Goal: Task Accomplishment & Management: Use online tool/utility

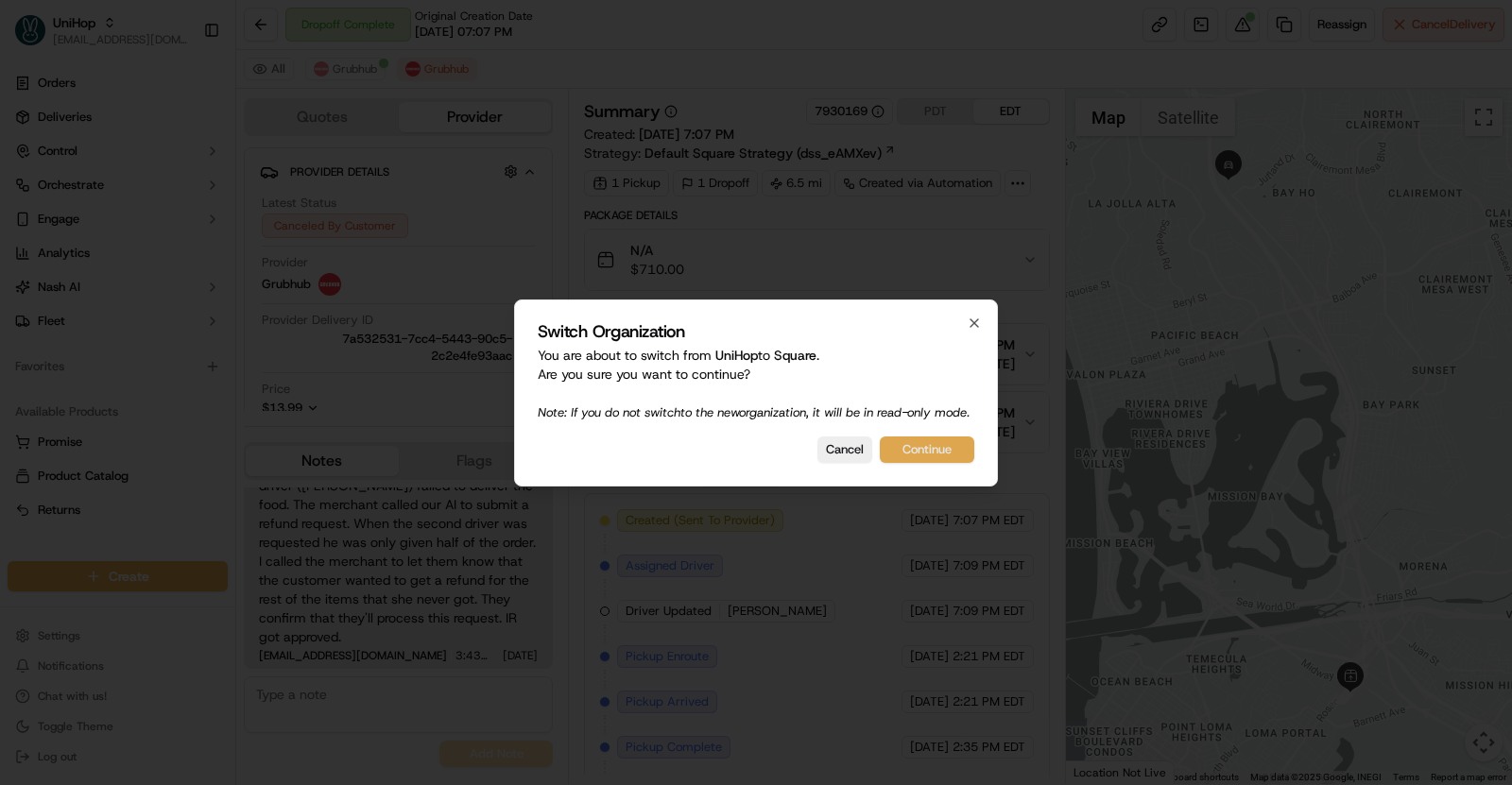
click at [896, 453] on button "Continue" at bounding box center [926, 449] width 94 height 27
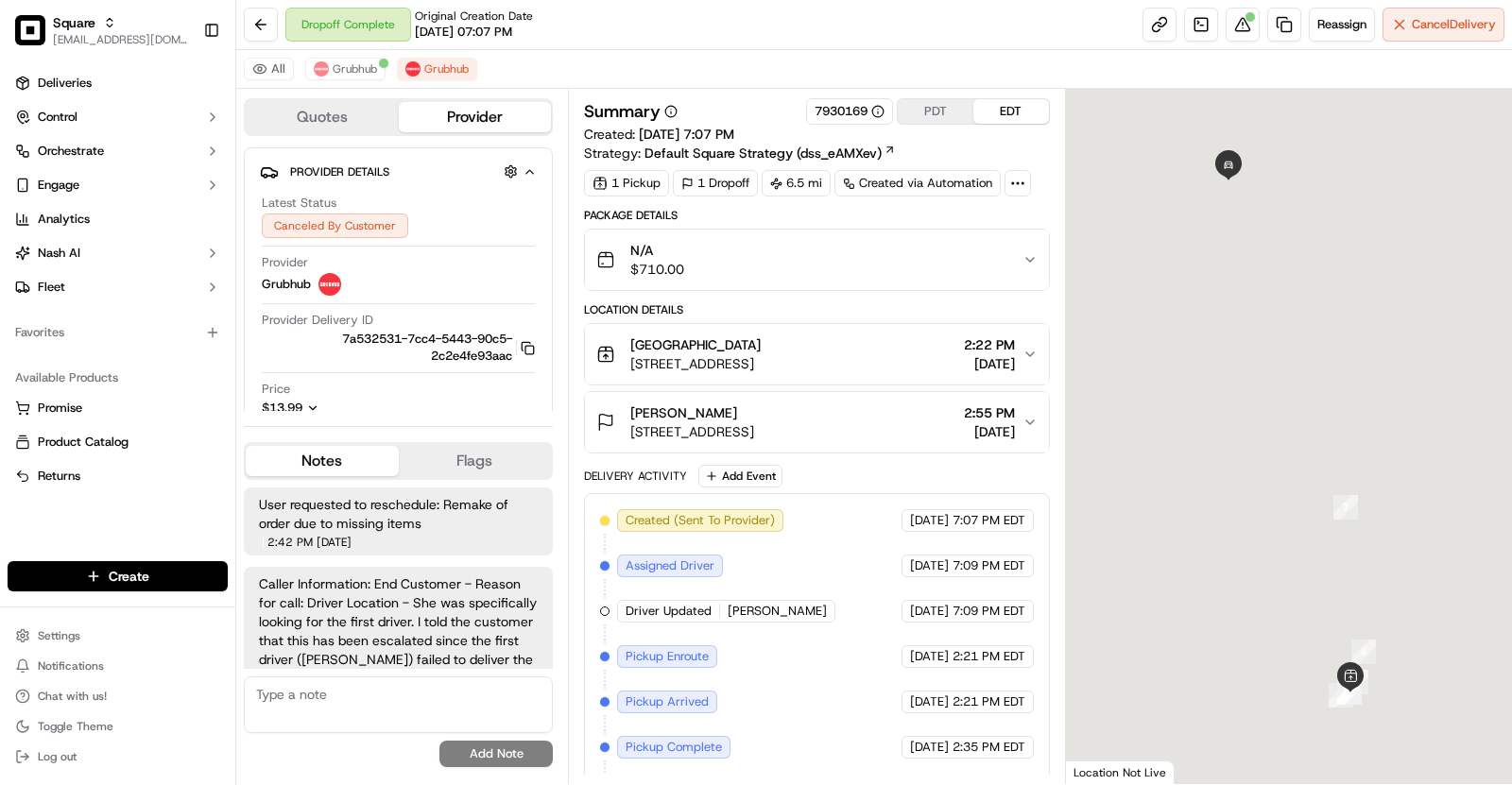
scroll to position [174, 0]
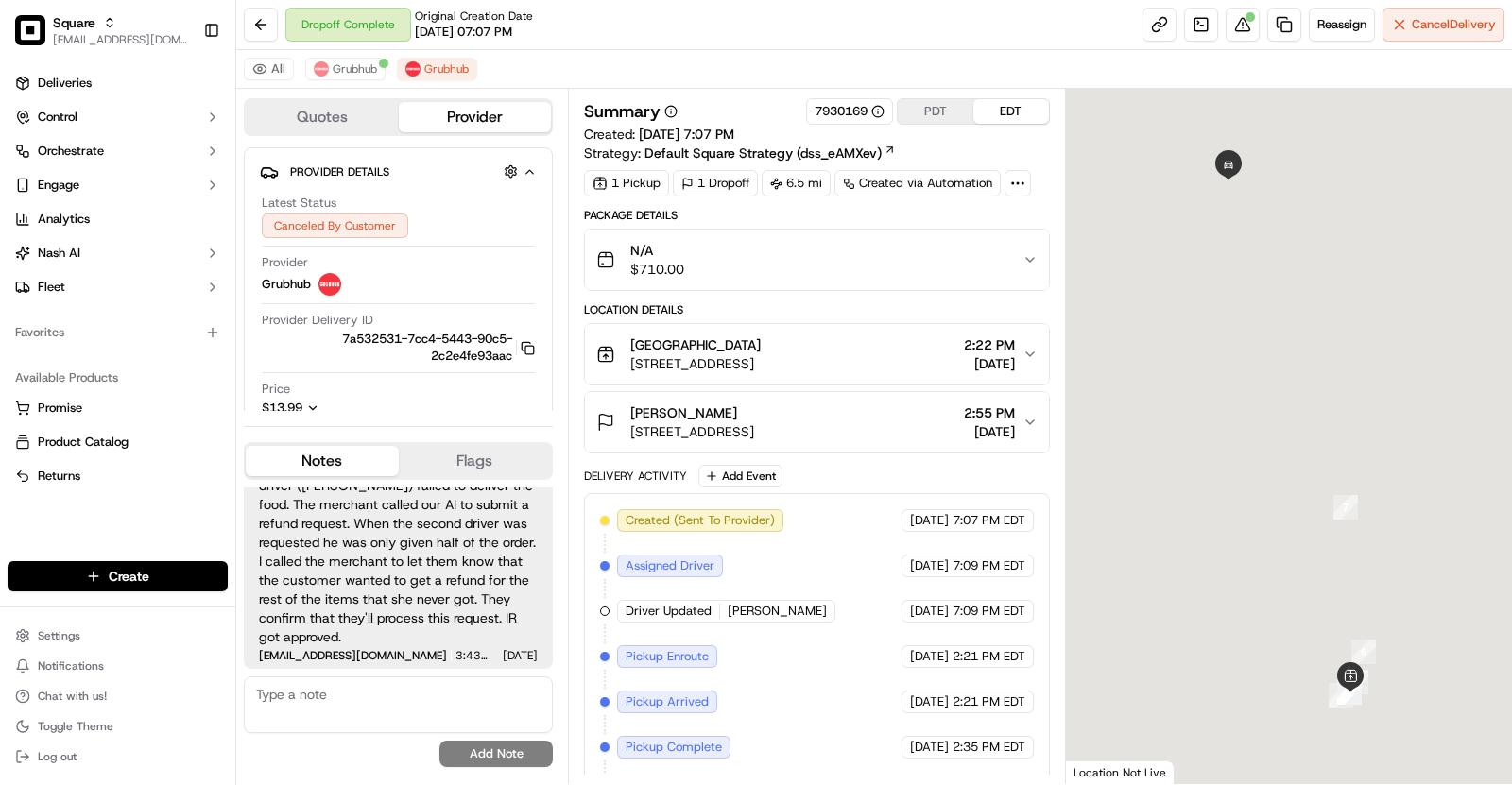
click at [764, 62] on div "All Grubhub Grubhub" at bounding box center [873, 69] width 1275 height 38
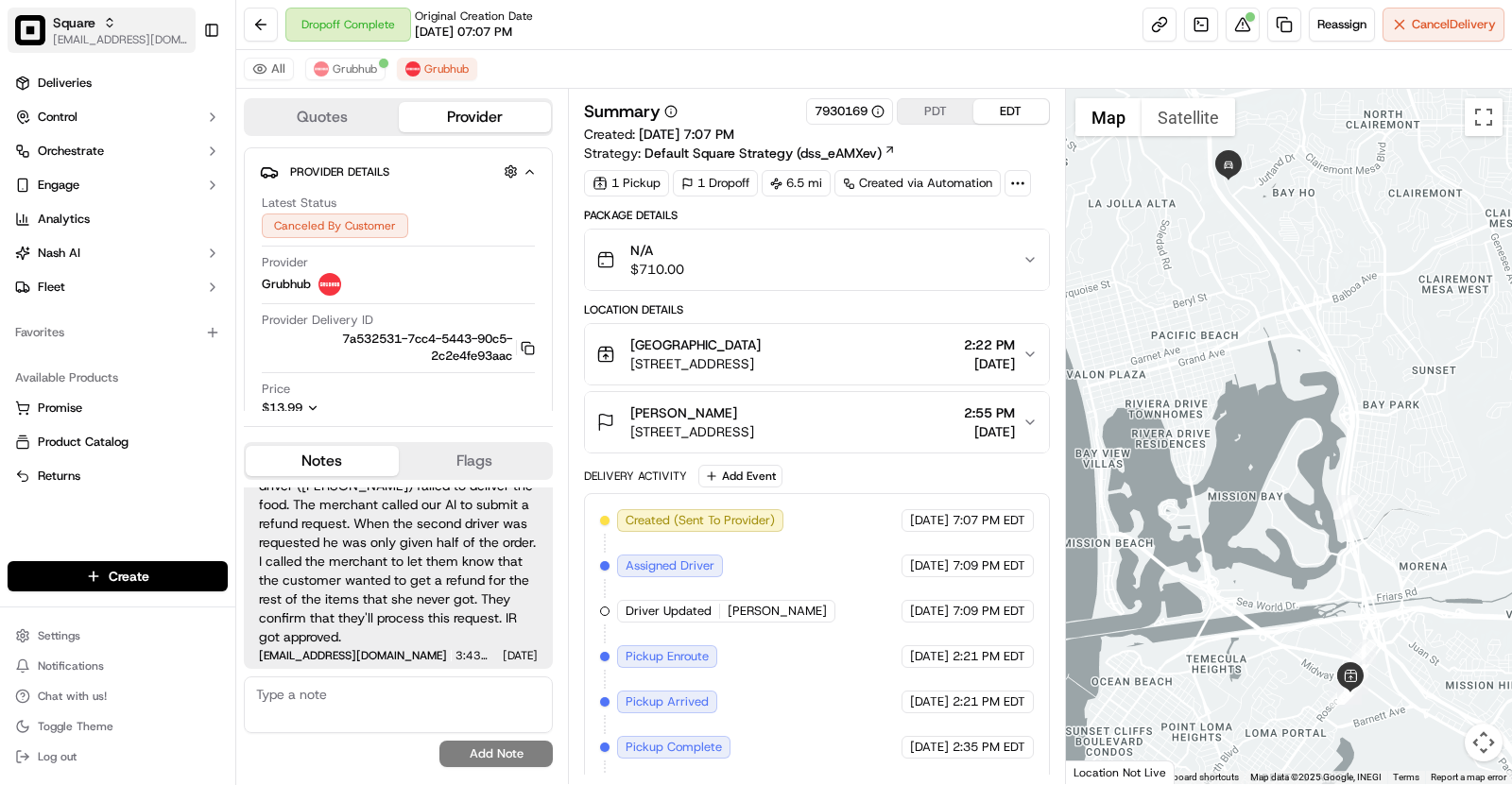
click at [81, 38] on span "[EMAIL_ADDRESS][DOMAIN_NAME]" at bounding box center [121, 39] width 136 height 15
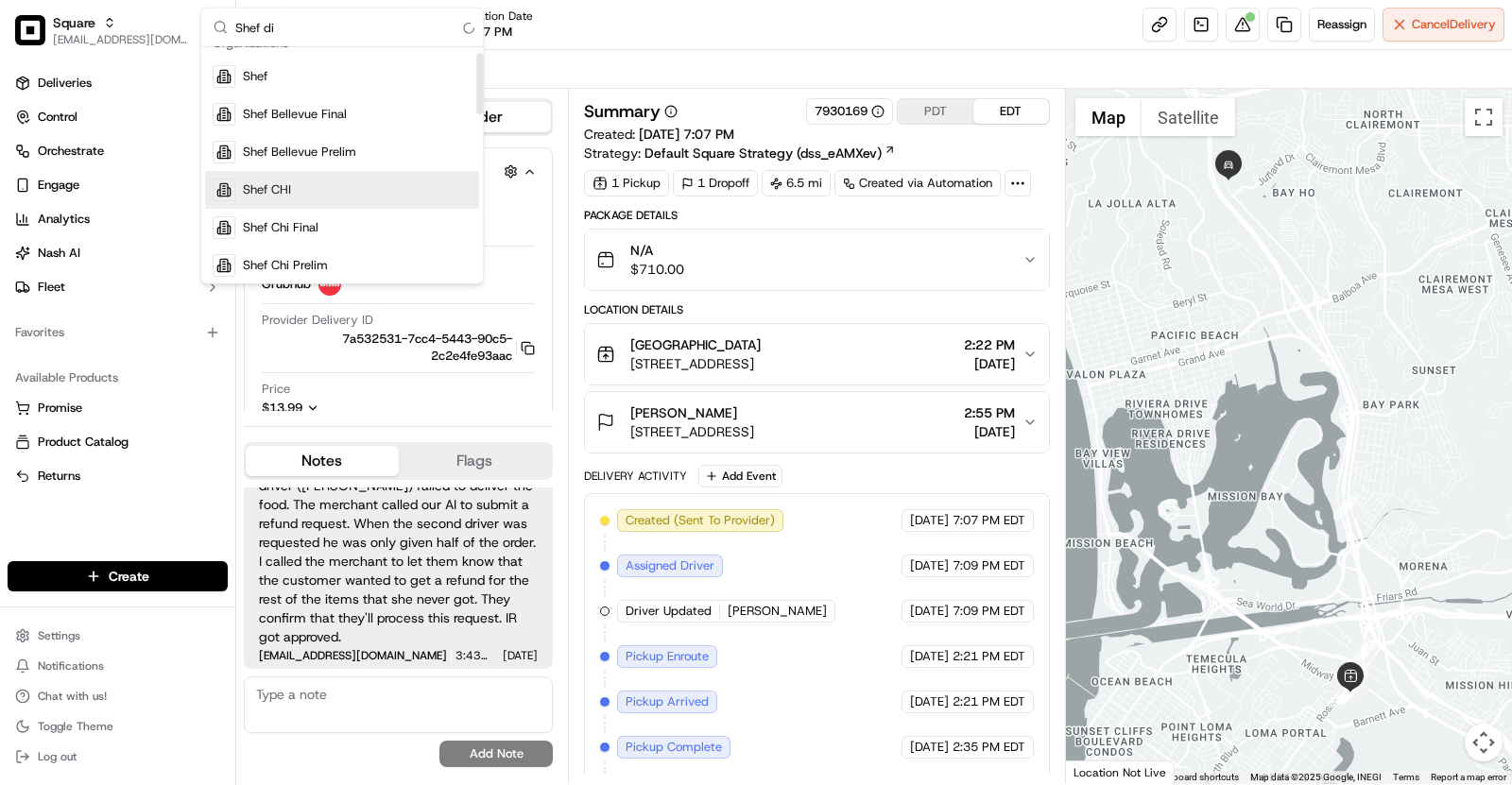
scroll to position [0, 0]
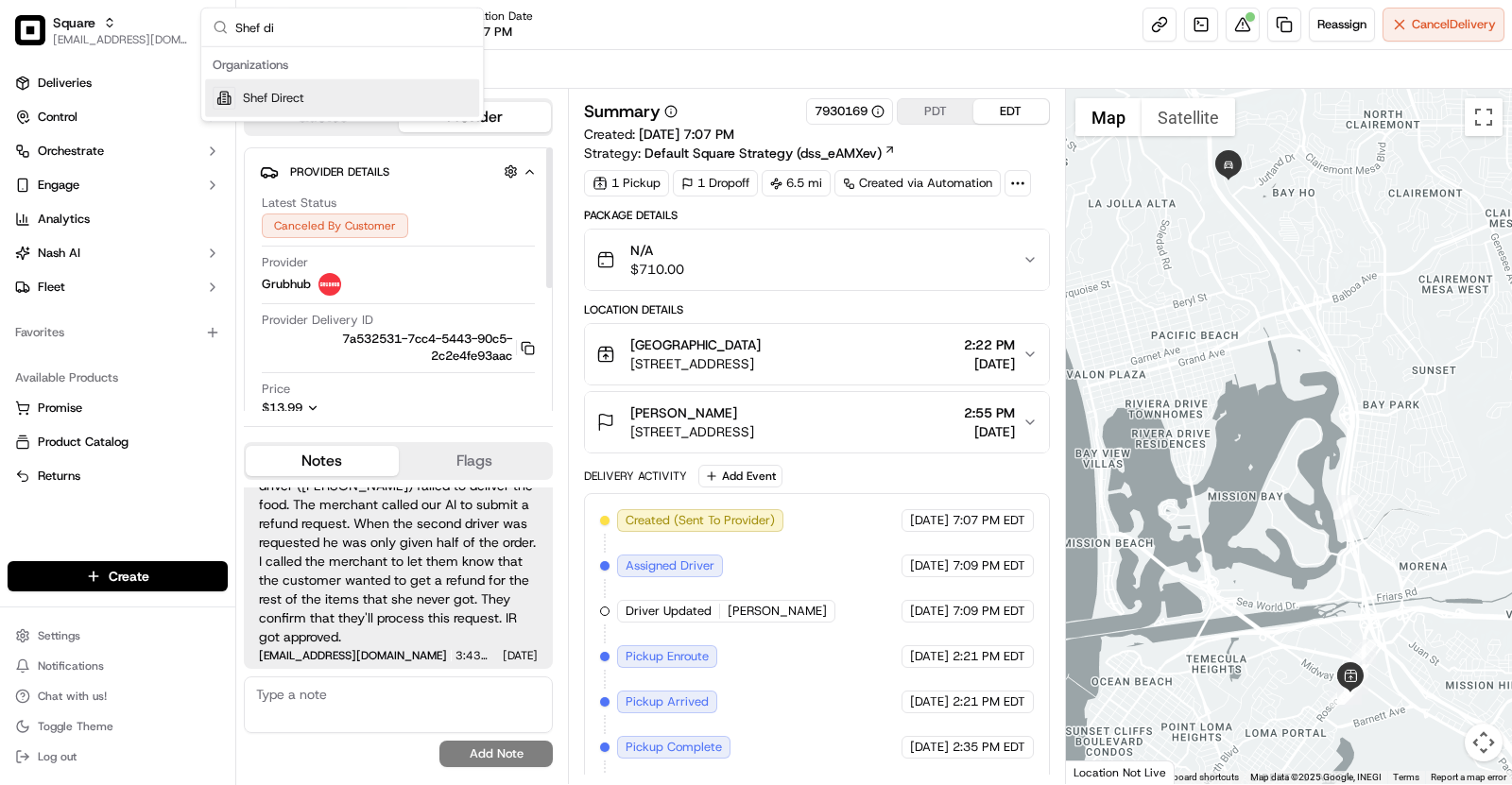
type input "Shef di"
click at [333, 96] on div "Shef Direct" at bounding box center [342, 98] width 274 height 37
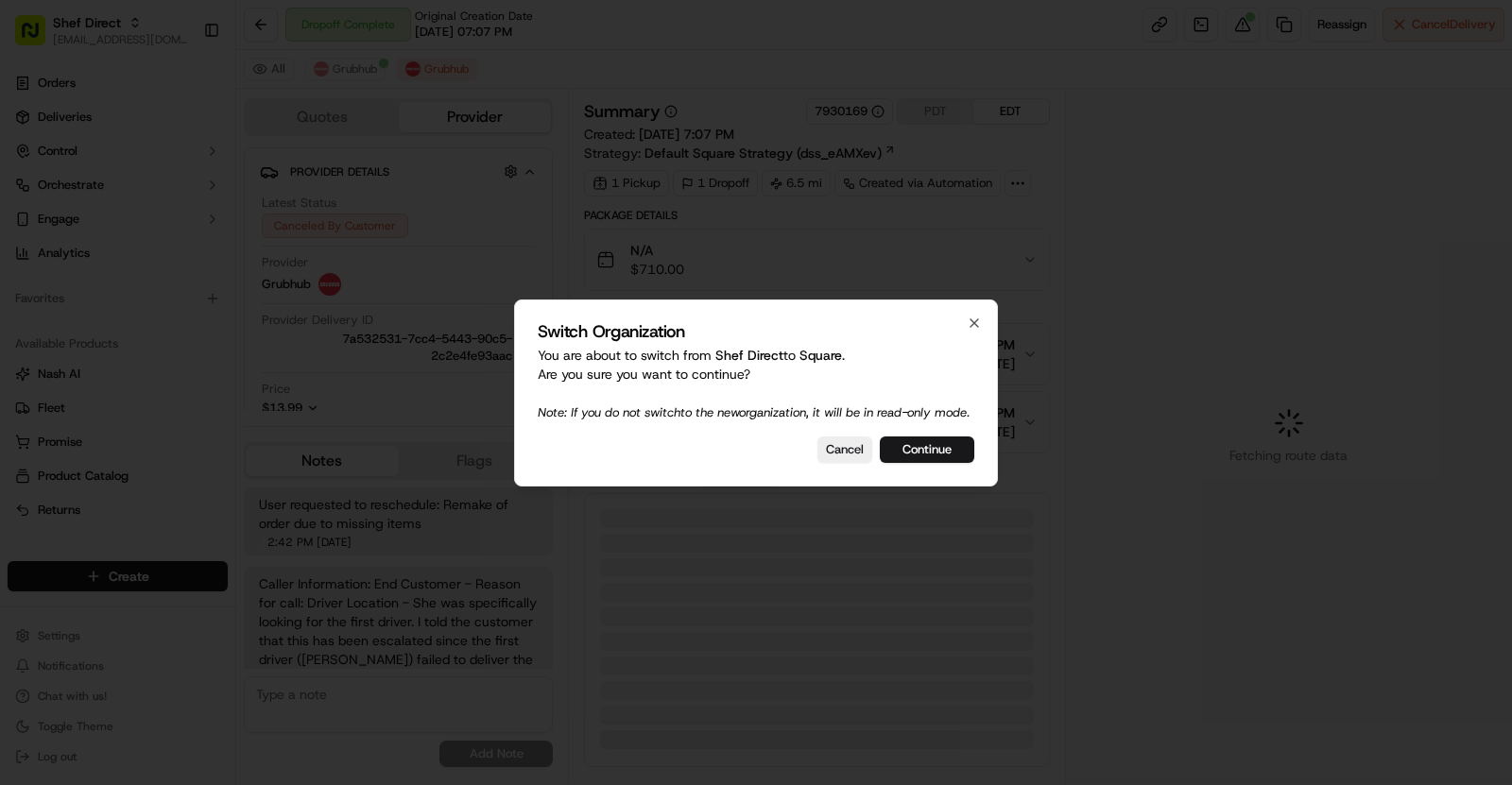
scroll to position [174, 0]
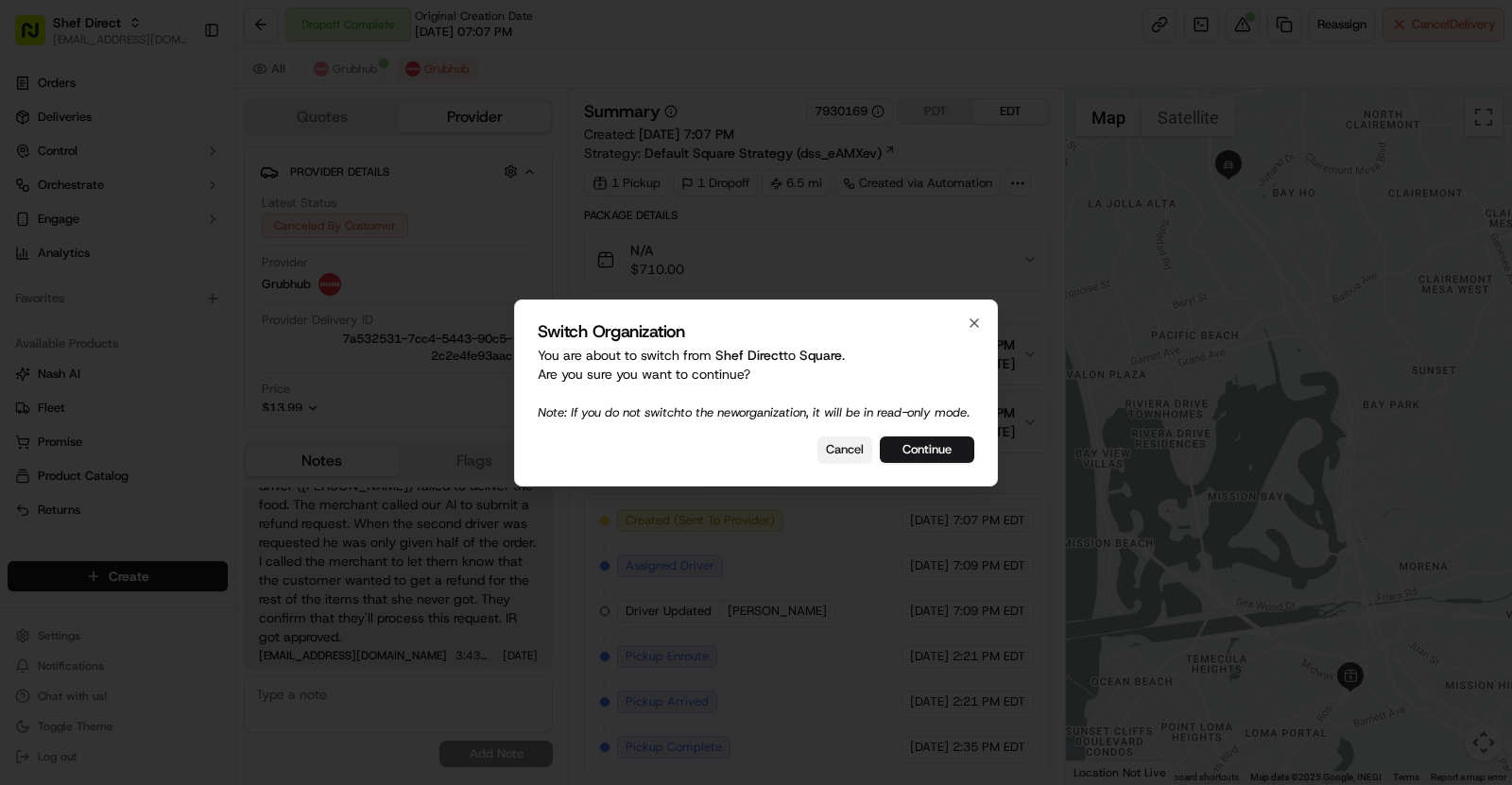
click at [849, 458] on button "Cancel" at bounding box center [845, 449] width 55 height 27
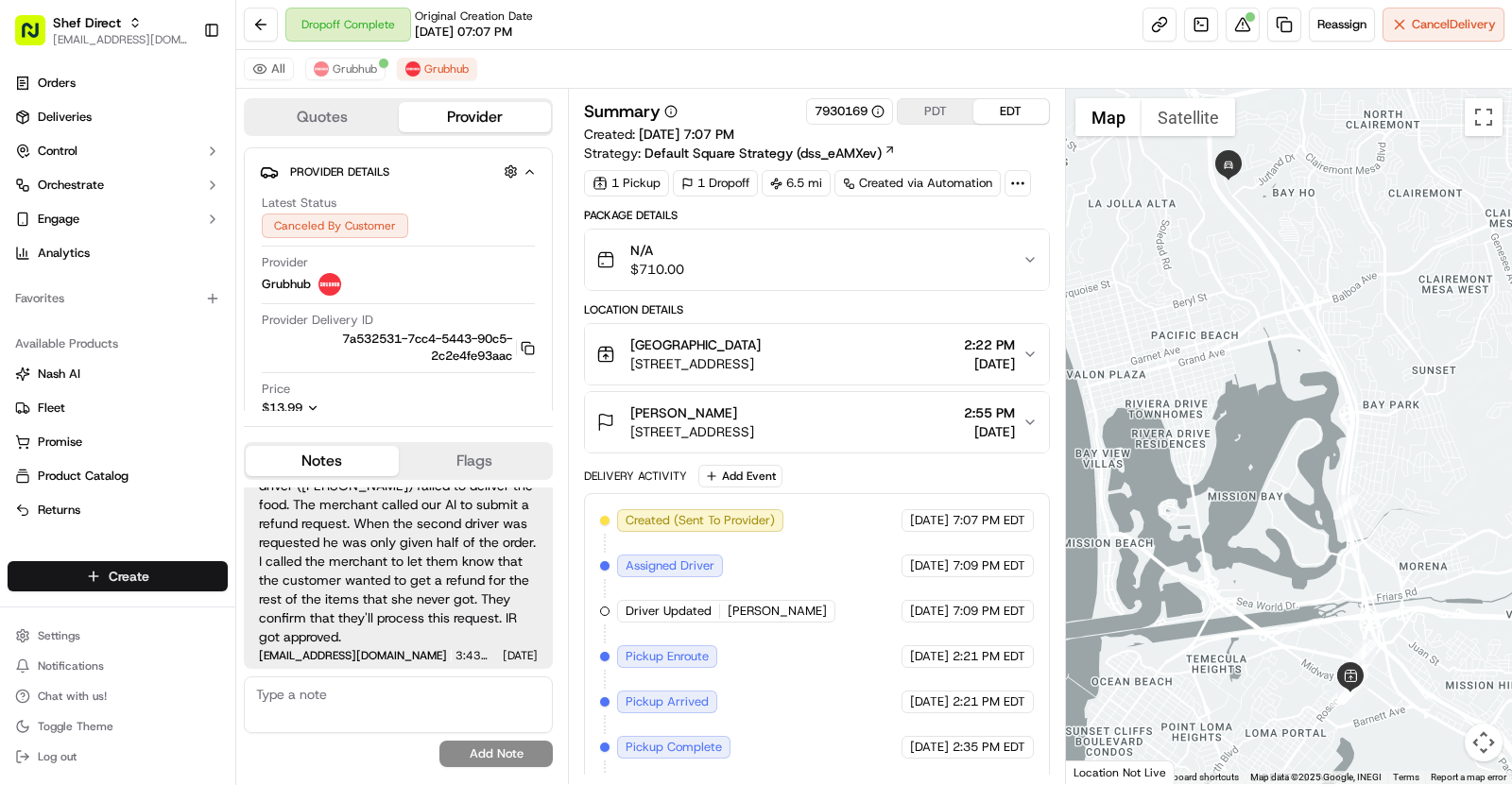
click at [118, 573] on html "Shef Direct [EMAIL_ADDRESS][DOMAIN_NAME] Toggle Sidebar Orders Deliveries Contr…" at bounding box center [756, 392] width 1512 height 785
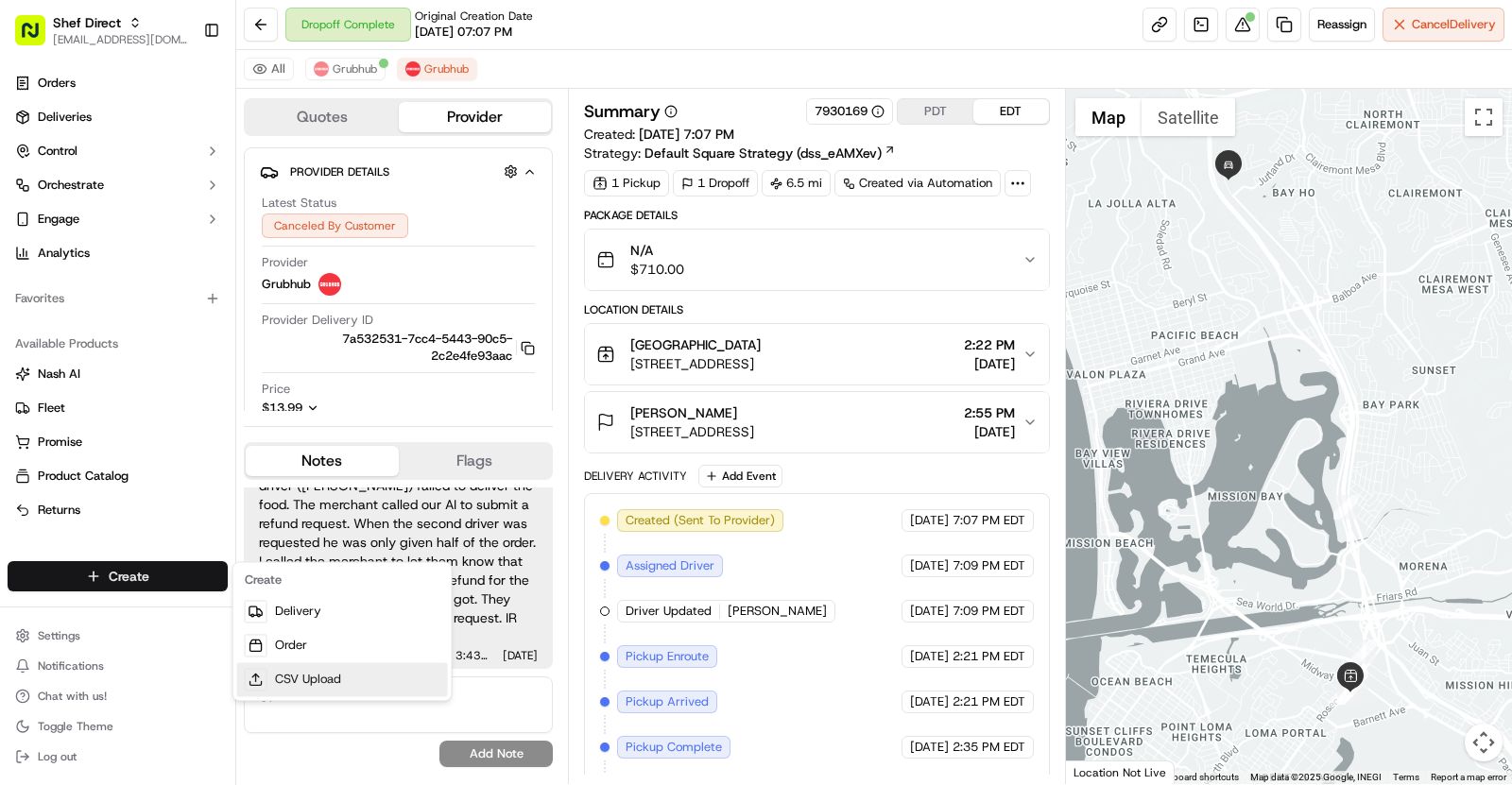
click at [352, 678] on link "CSV Upload" at bounding box center [342, 679] width 210 height 34
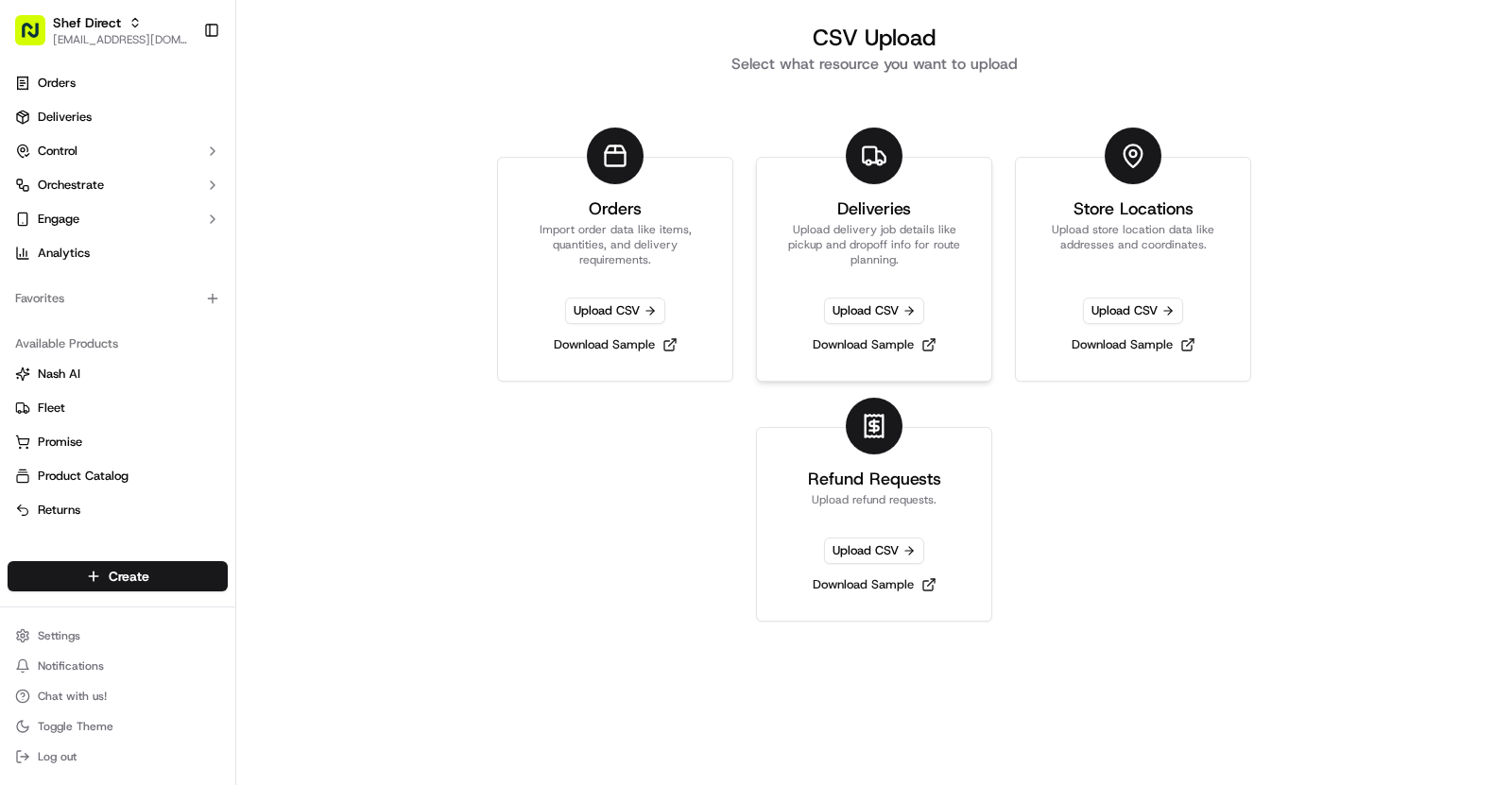
click at [894, 242] on p "Upload delivery job details like pickup and dropoff info for route planning." at bounding box center [873, 245] width 189 height 45
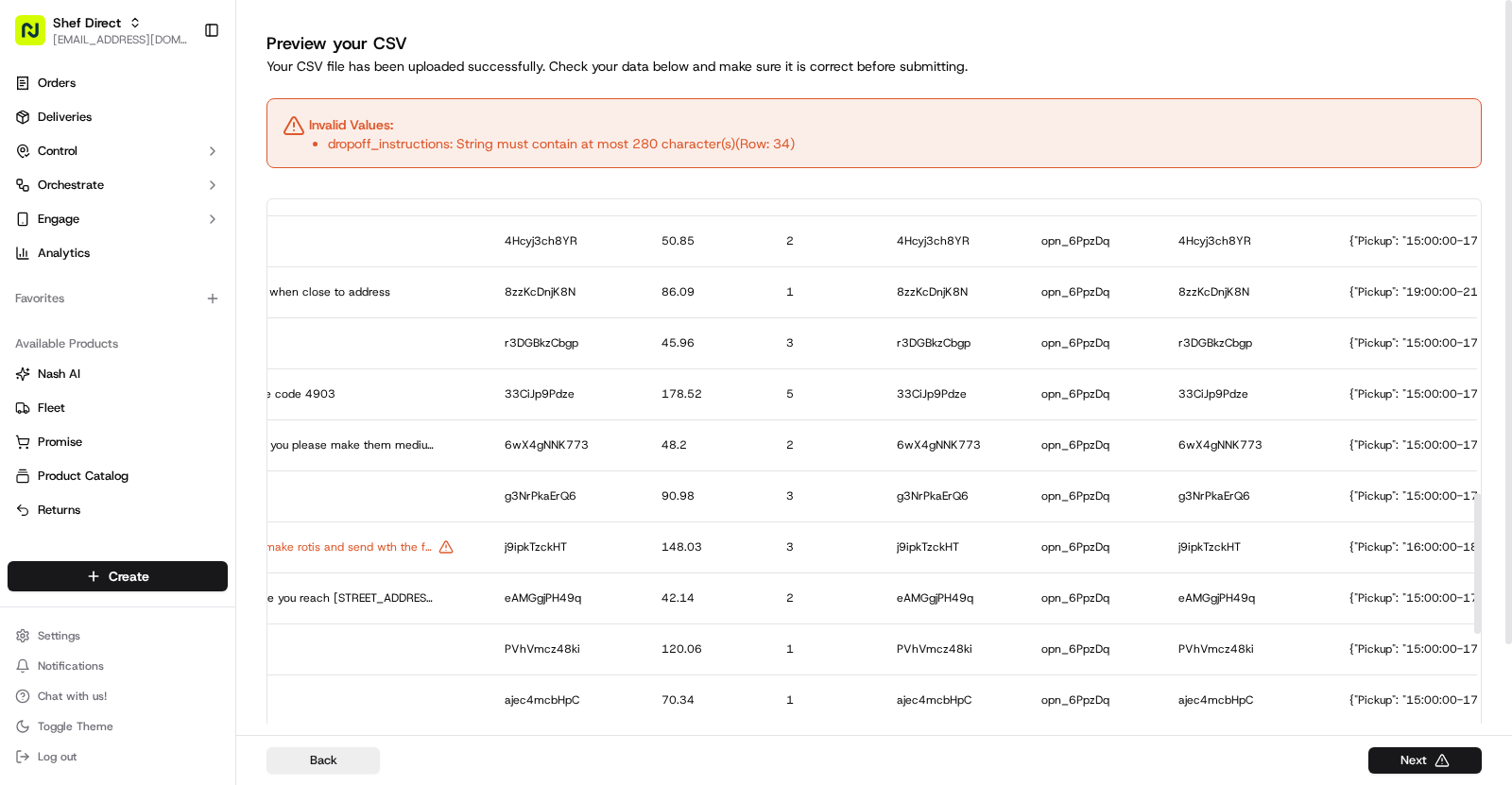
scroll to position [1495, 3076]
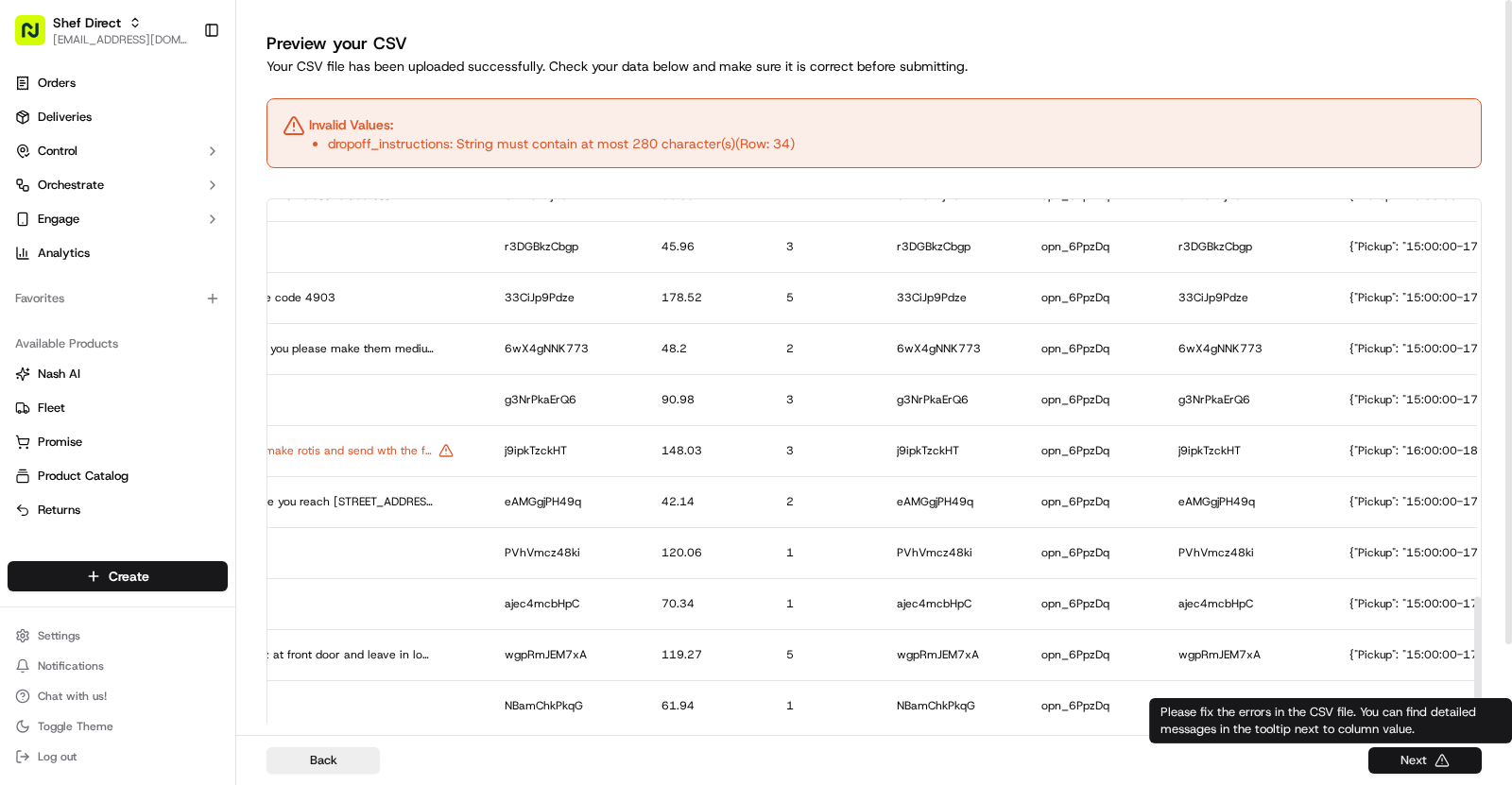
click at [1426, 755] on button "Next" at bounding box center [1425, 760] width 113 height 27
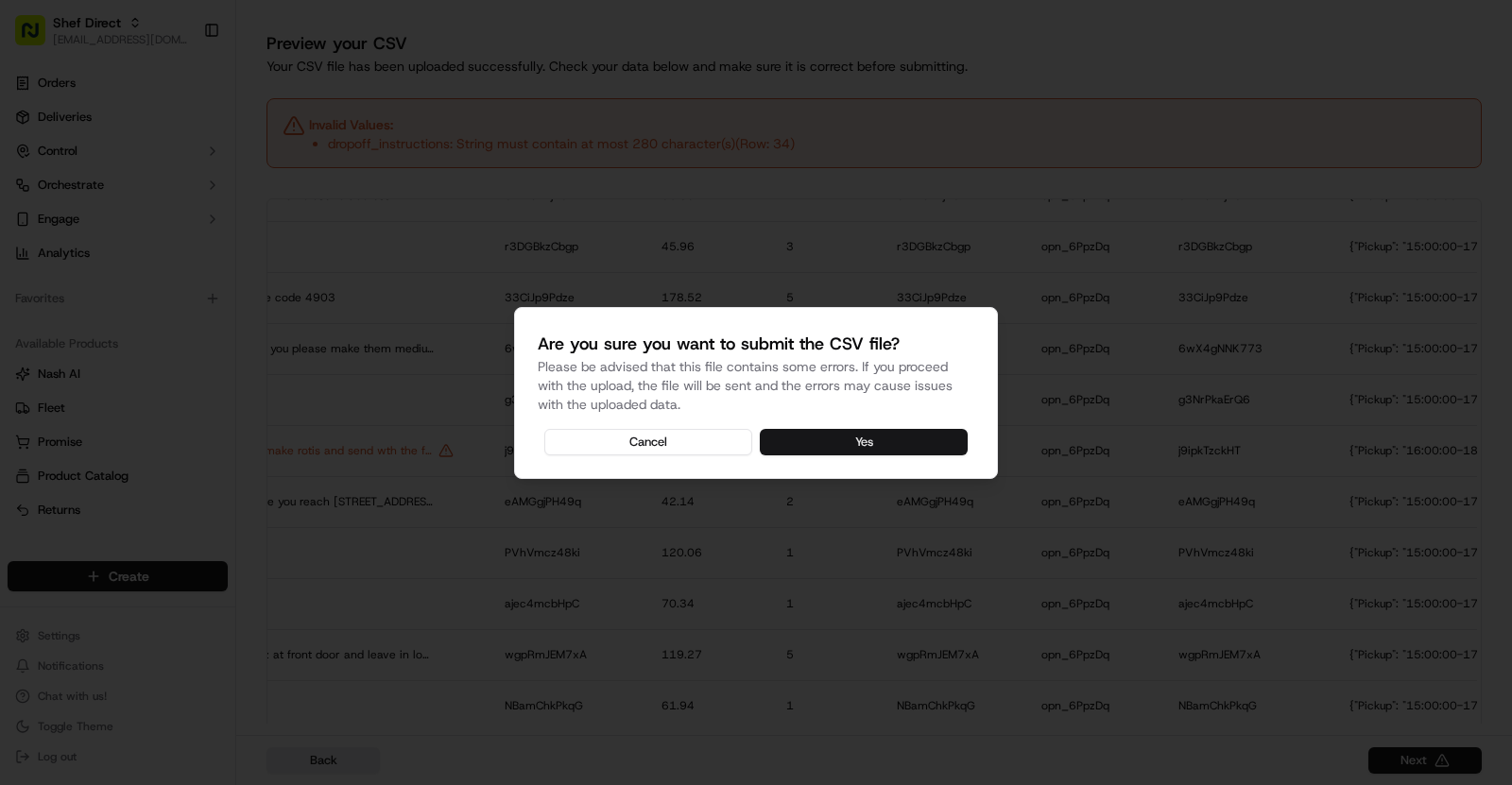
click at [849, 449] on button "Yes" at bounding box center [864, 442] width 208 height 27
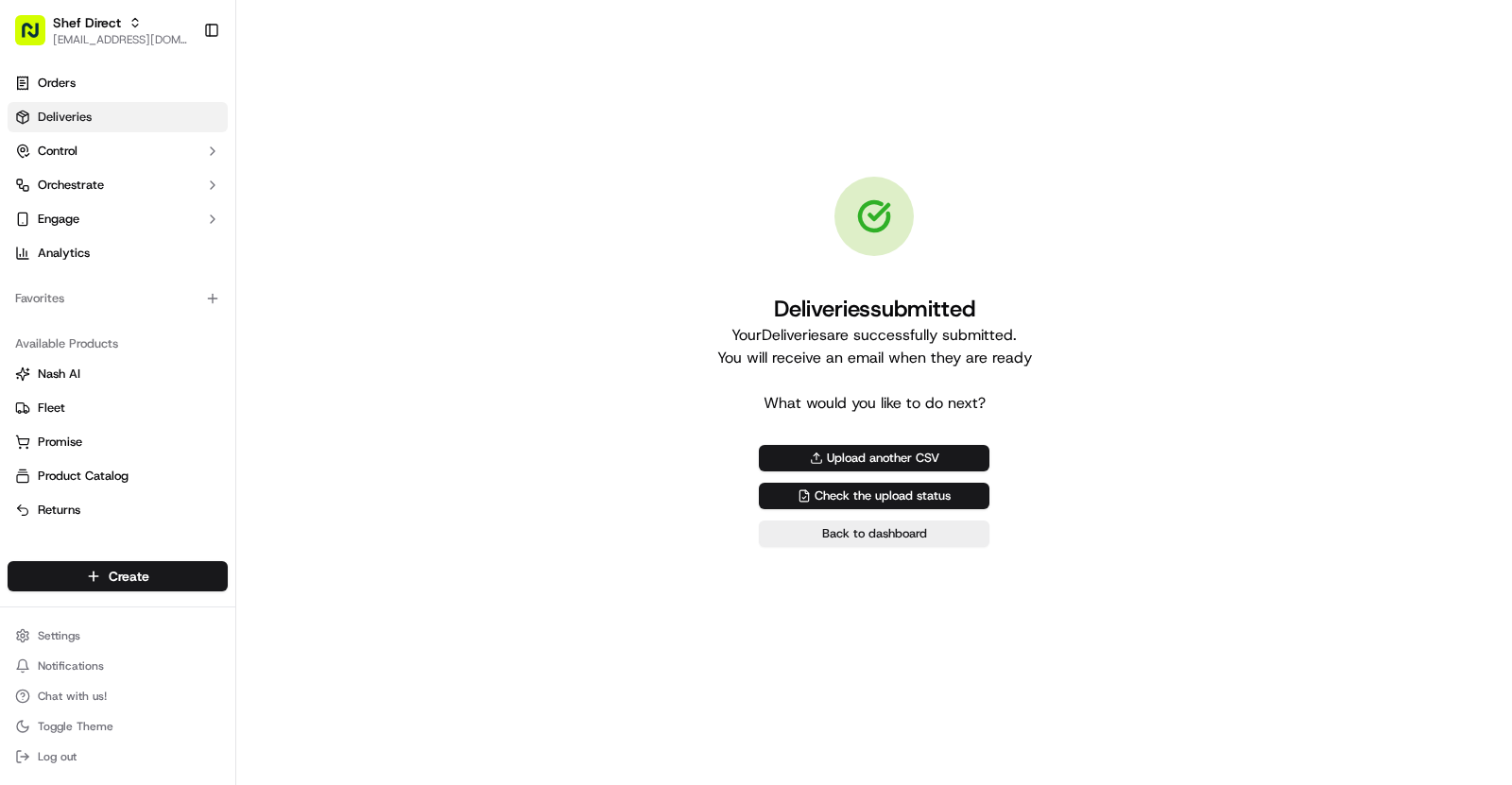
click at [107, 132] on link "Deliveries" at bounding box center [118, 117] width 220 height 30
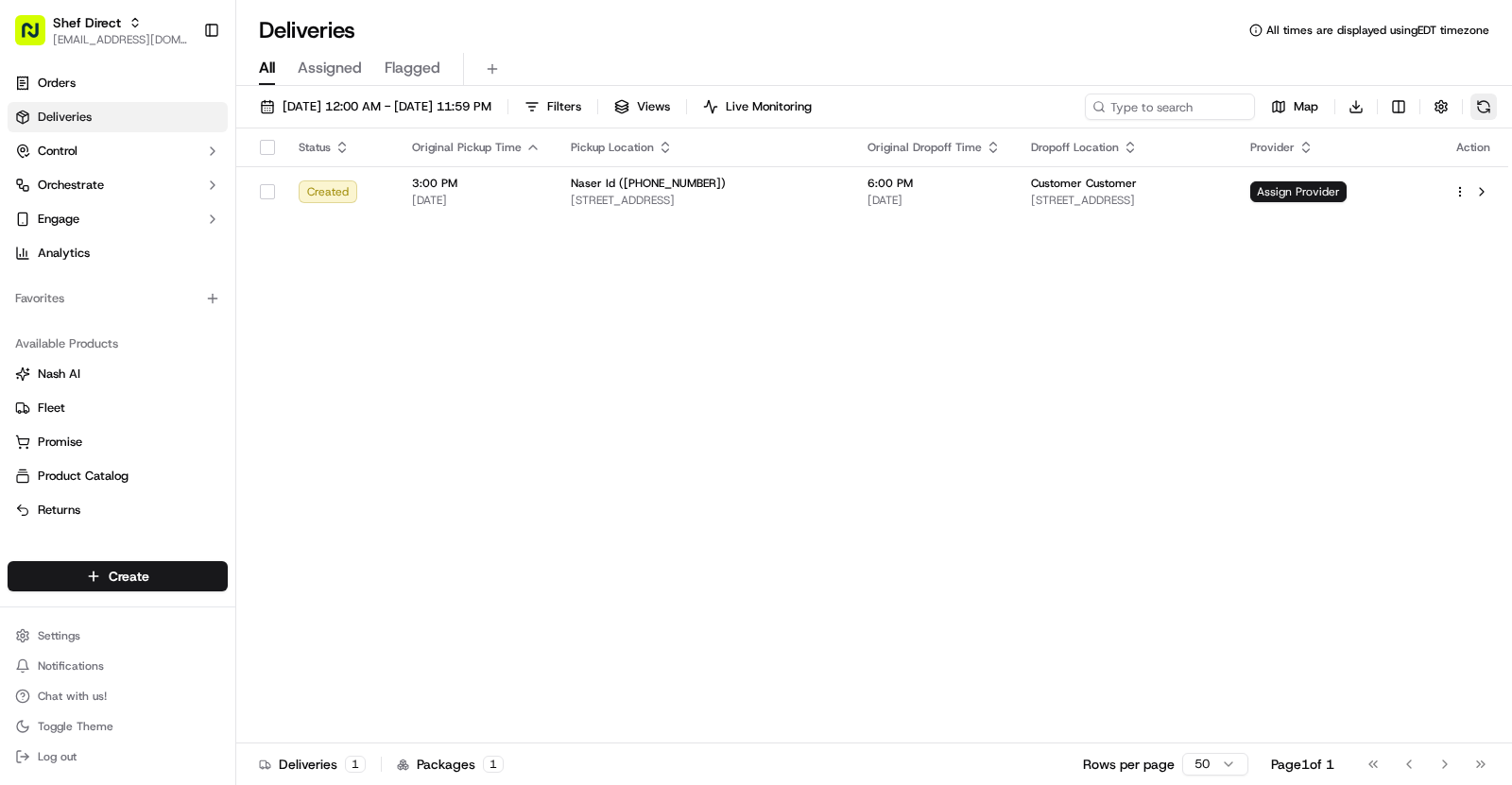
click at [1488, 116] on button at bounding box center [1484, 106] width 27 height 27
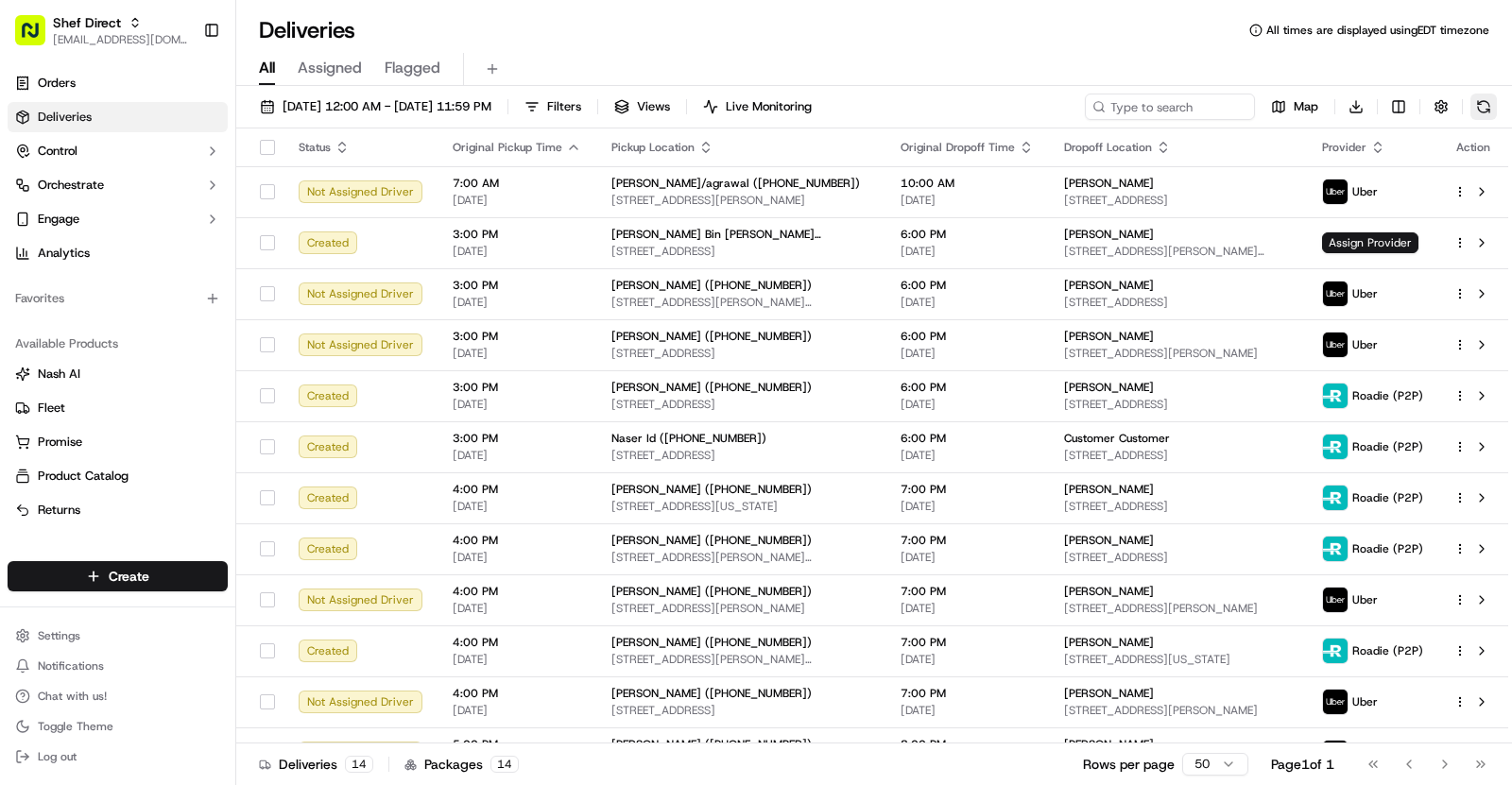
click at [1481, 98] on button at bounding box center [1484, 106] width 27 height 27
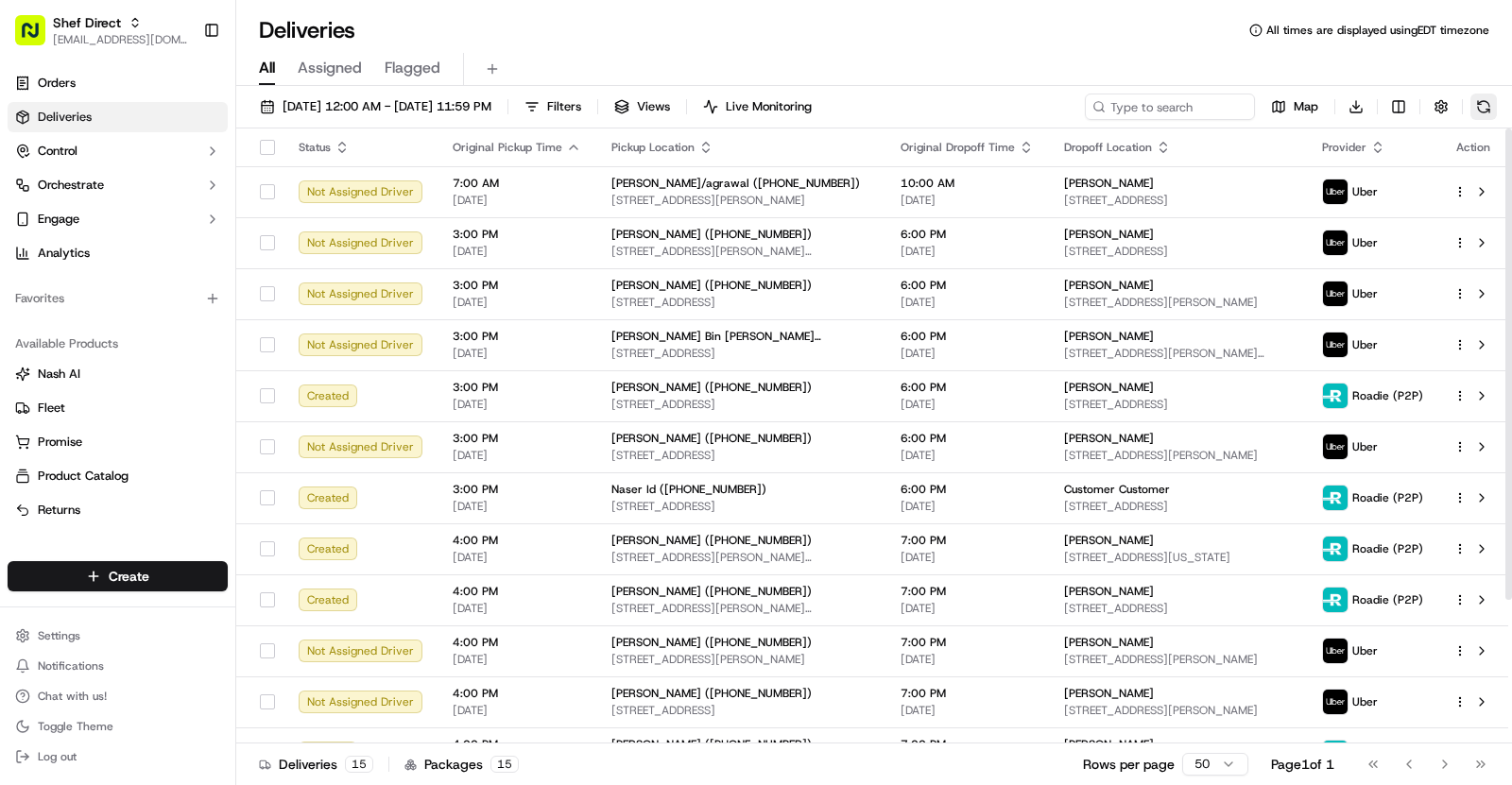
click at [1484, 104] on button at bounding box center [1484, 106] width 27 height 27
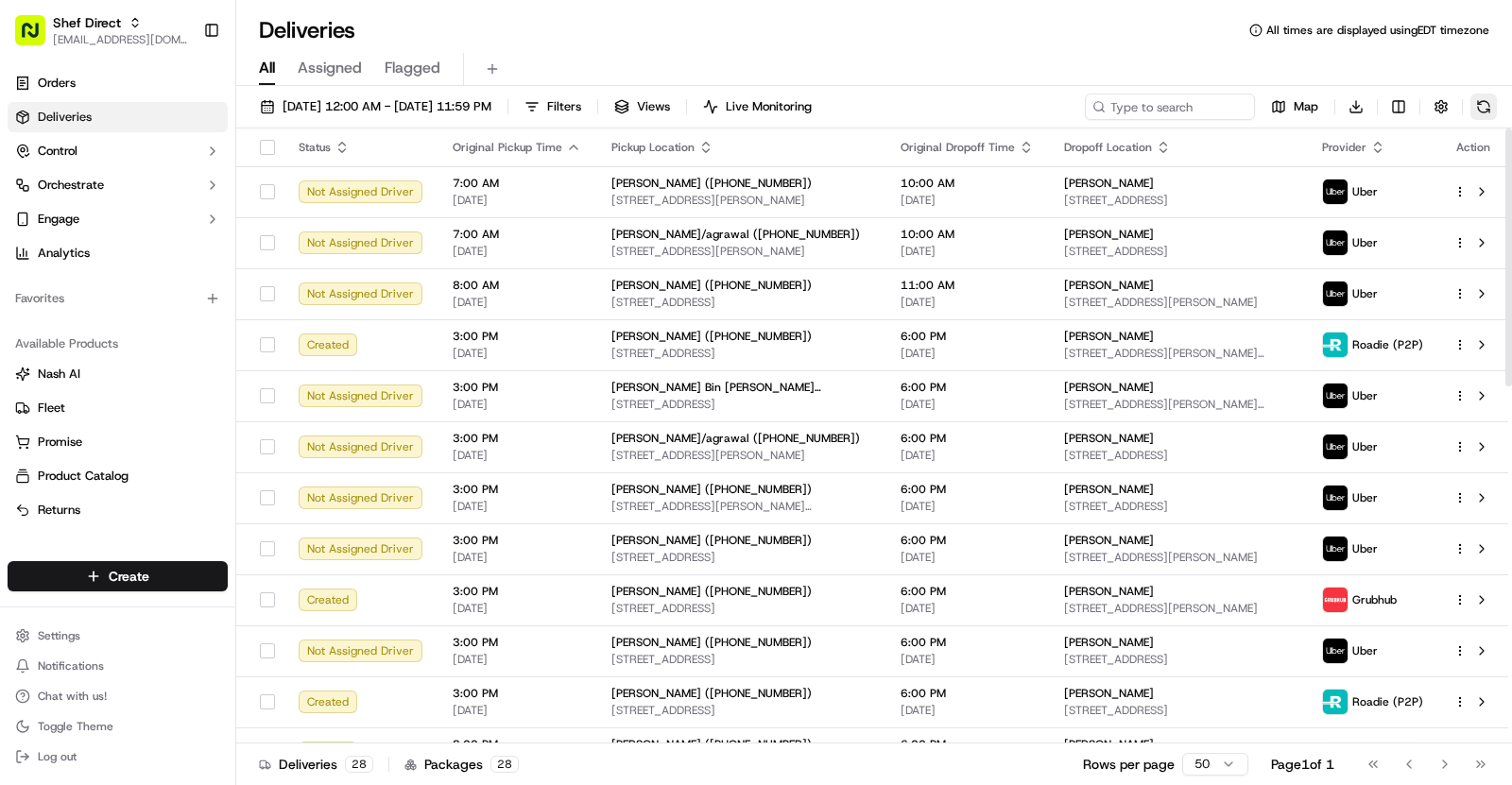
click at [1489, 102] on button at bounding box center [1484, 106] width 27 height 27
click at [1478, 90] on div "[DATE] 12:00 AM - [DATE] 11:59 PM Filters Views Live Monitoring Map Download St…" at bounding box center [873, 438] width 1275 height 703
click at [1481, 100] on button at bounding box center [1484, 106] width 27 height 27
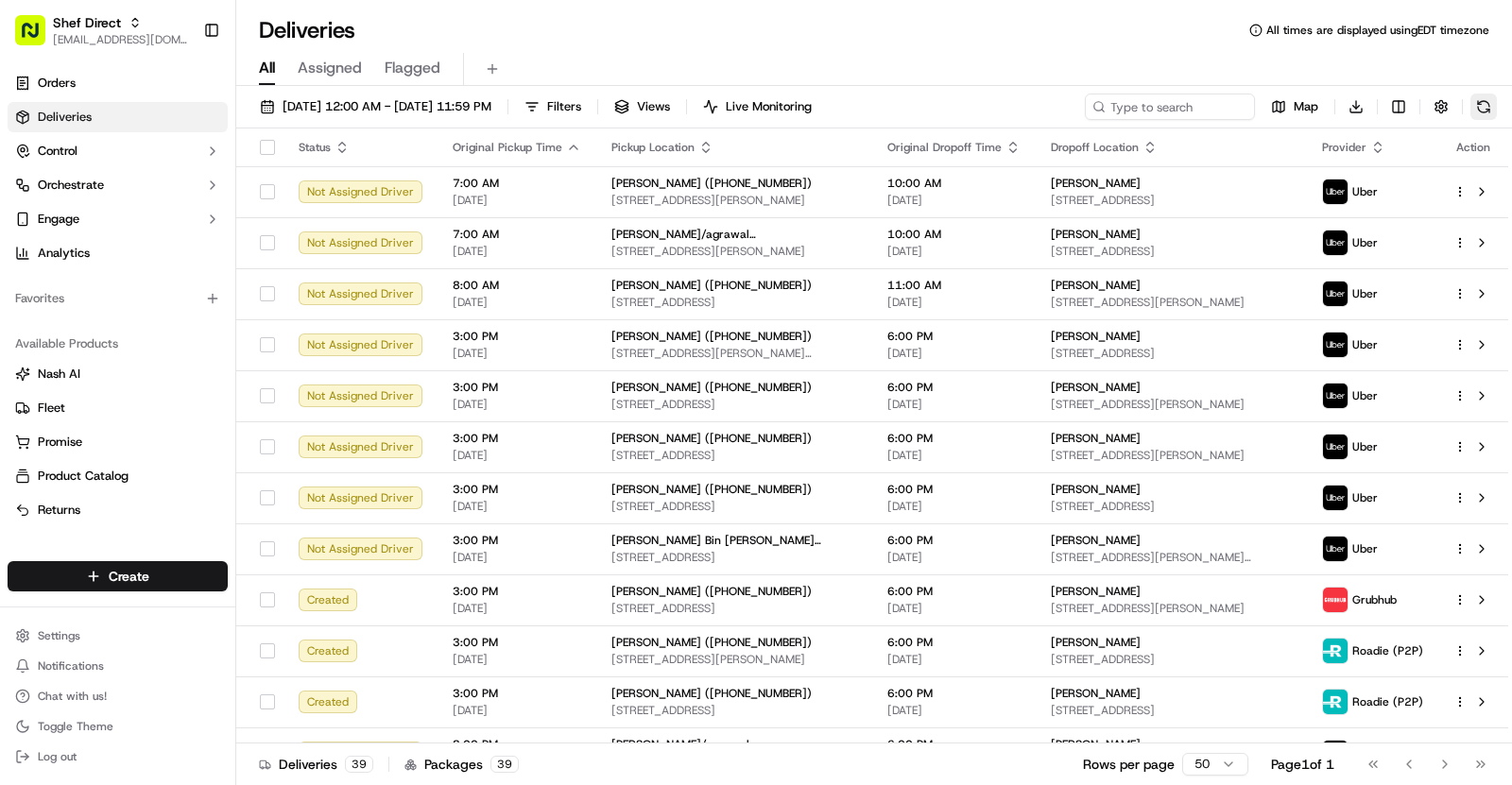
click at [1486, 103] on button at bounding box center [1484, 106] width 27 height 27
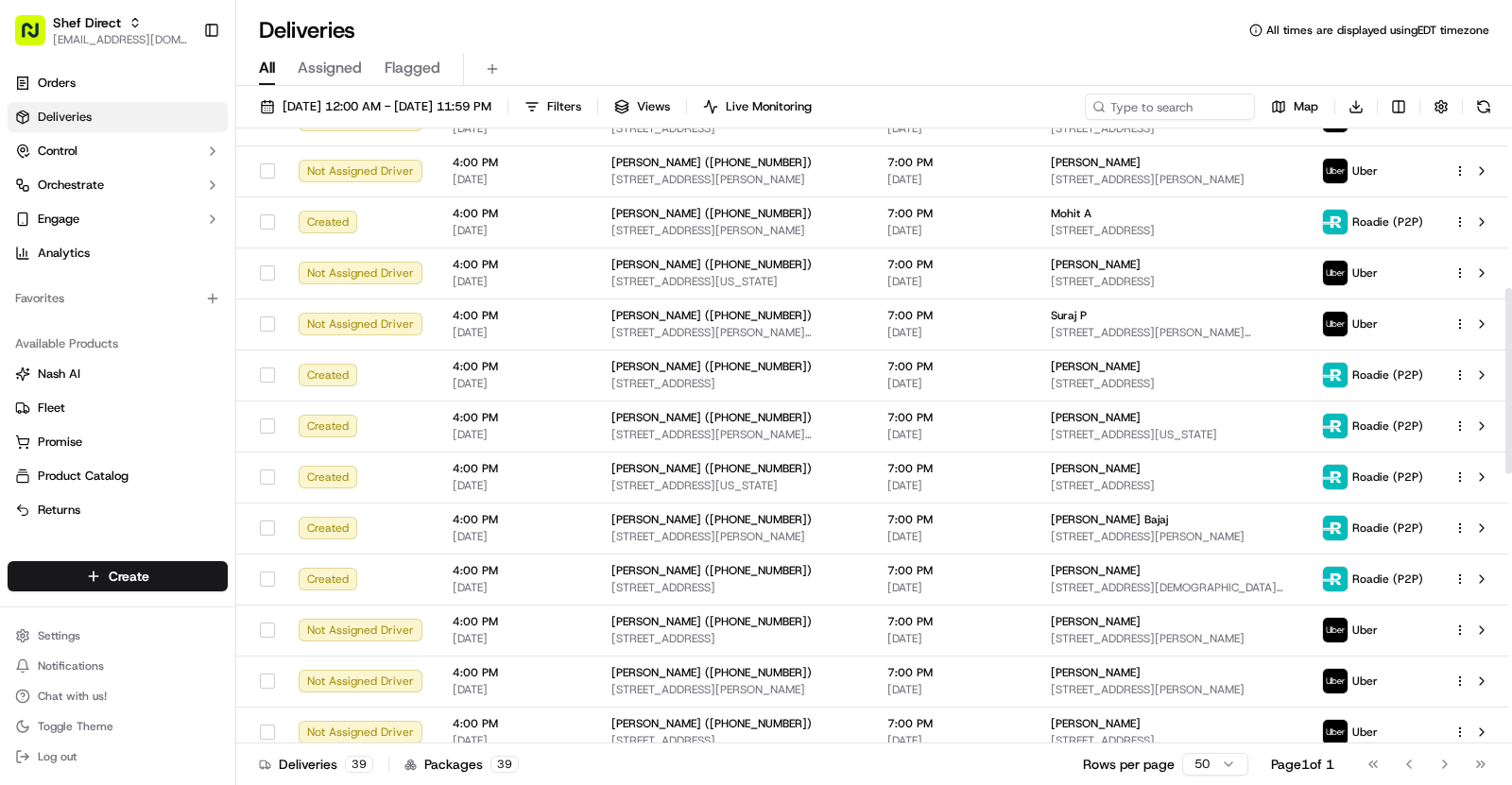
scroll to position [1412, 0]
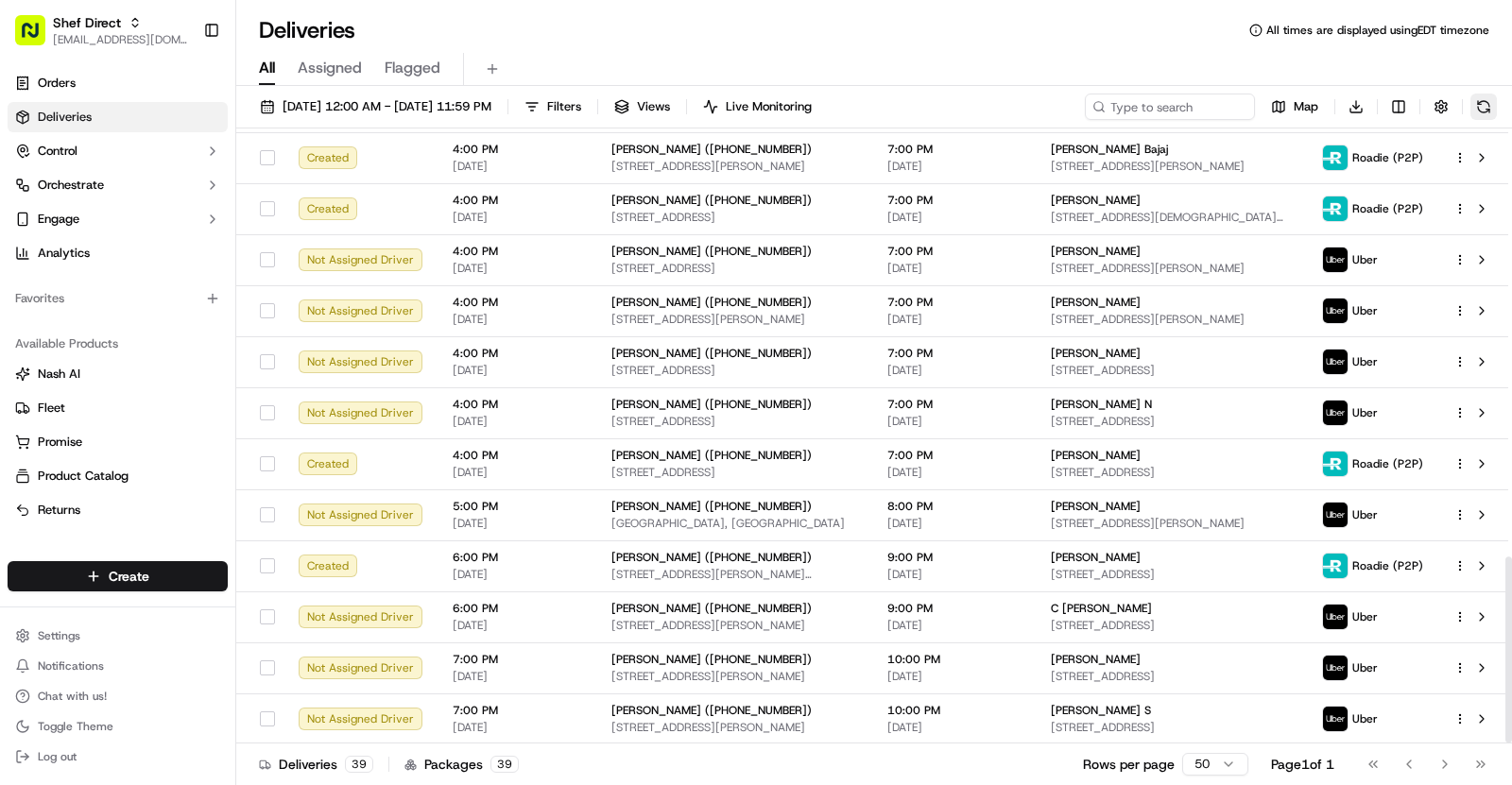
click at [1486, 117] on button at bounding box center [1484, 106] width 27 height 27
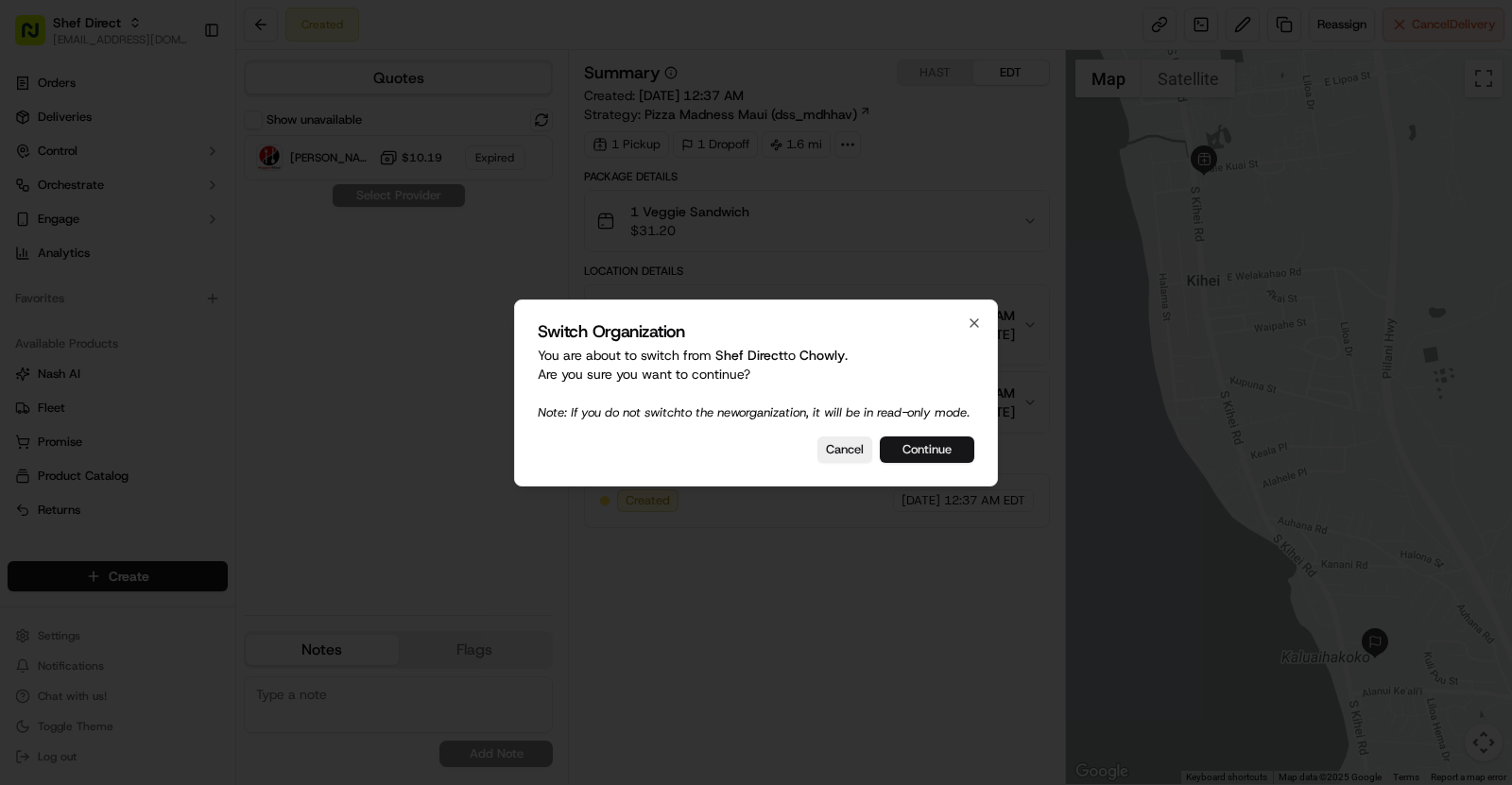
click at [910, 458] on button "Continue" at bounding box center [926, 449] width 94 height 27
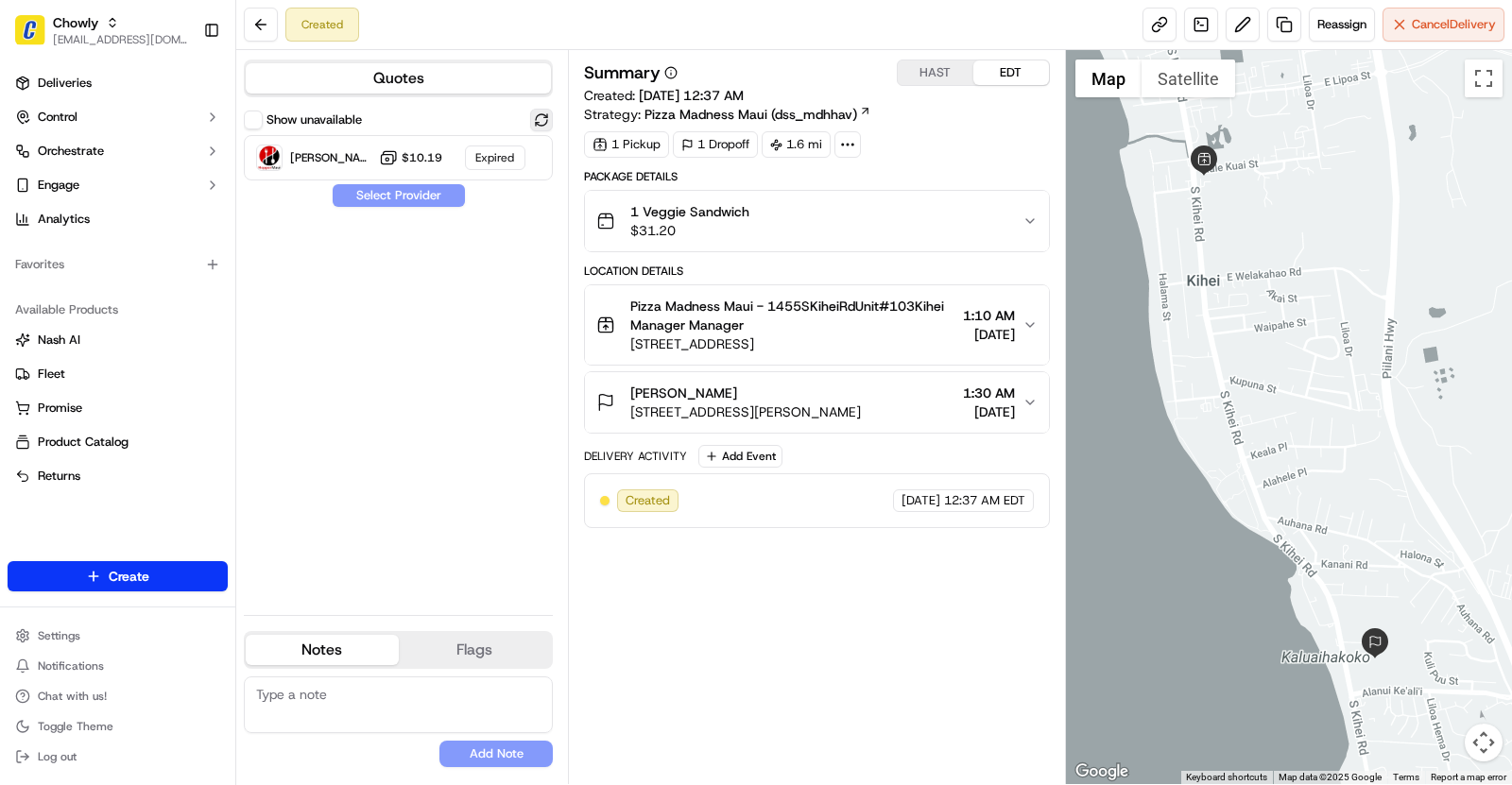
click at [539, 118] on button at bounding box center [541, 120] width 23 height 23
click at [259, 125] on button "Show unavailable" at bounding box center [252, 120] width 19 height 19
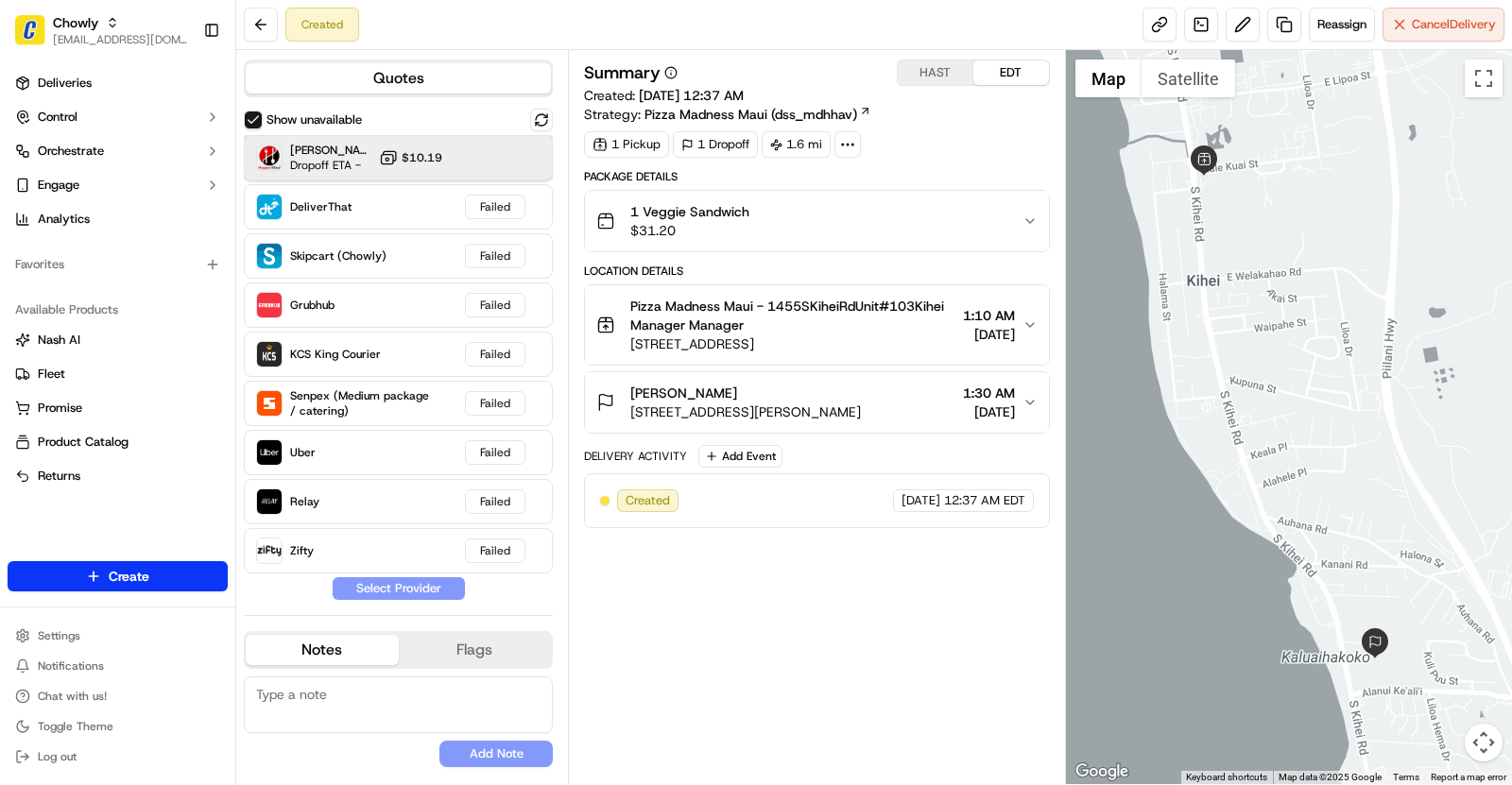
click at [444, 136] on div "Hopper Maui Dropoff ETA - $10.19" at bounding box center [398, 158] width 309 height 45
click at [398, 578] on button "Assign Provider" at bounding box center [399, 589] width 135 height 23
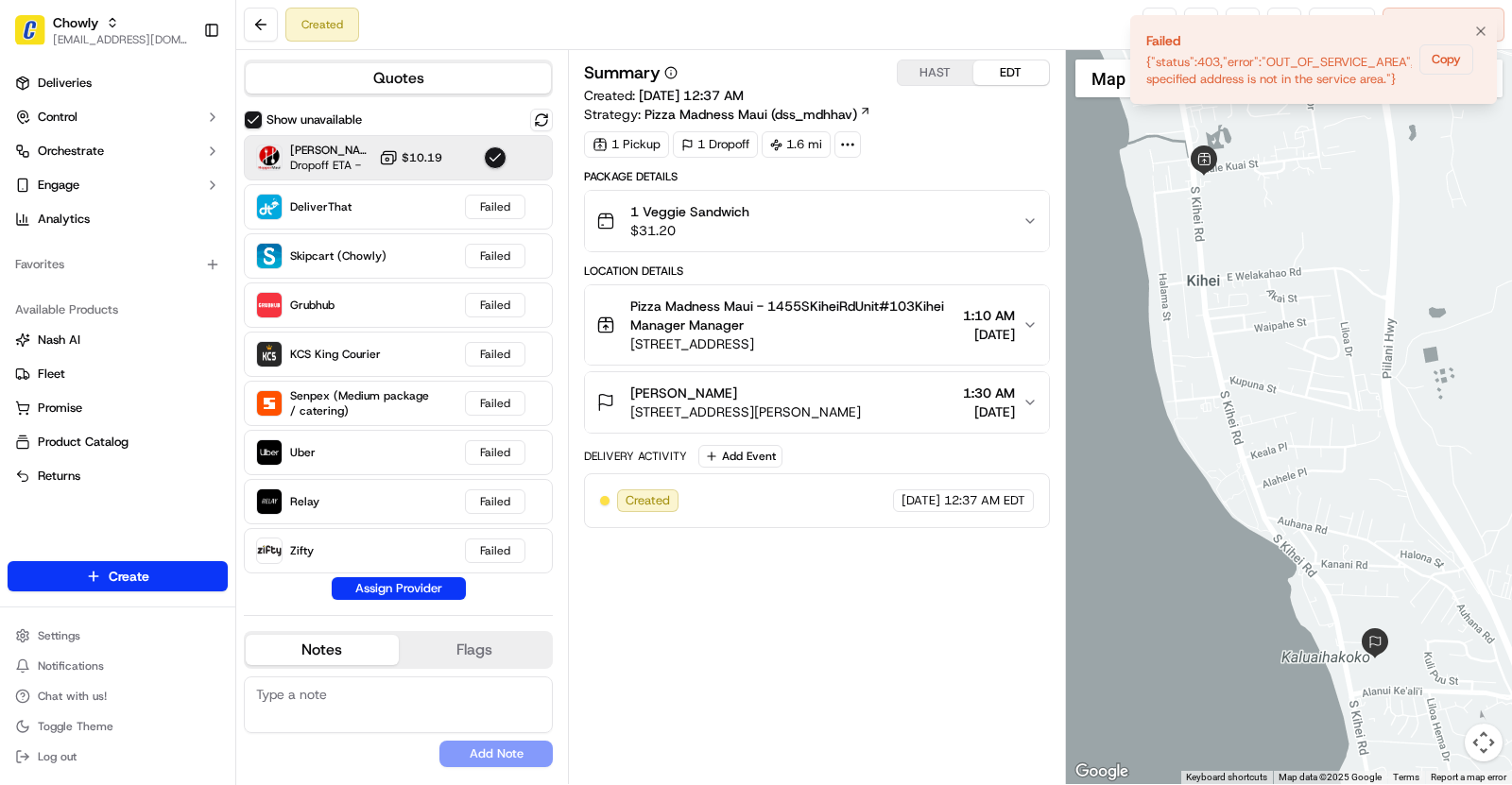
click at [1174, 72] on div "{"status":403,"error":"OUT_OF_SERVICE_AREA","description":"The specified addres…" at bounding box center [1279, 71] width 265 height 34
click at [1231, 80] on div "{"status":403,"error":"OUT_OF_SERVICE_AREA","description":"The specified addres…" at bounding box center [1279, 71] width 265 height 34
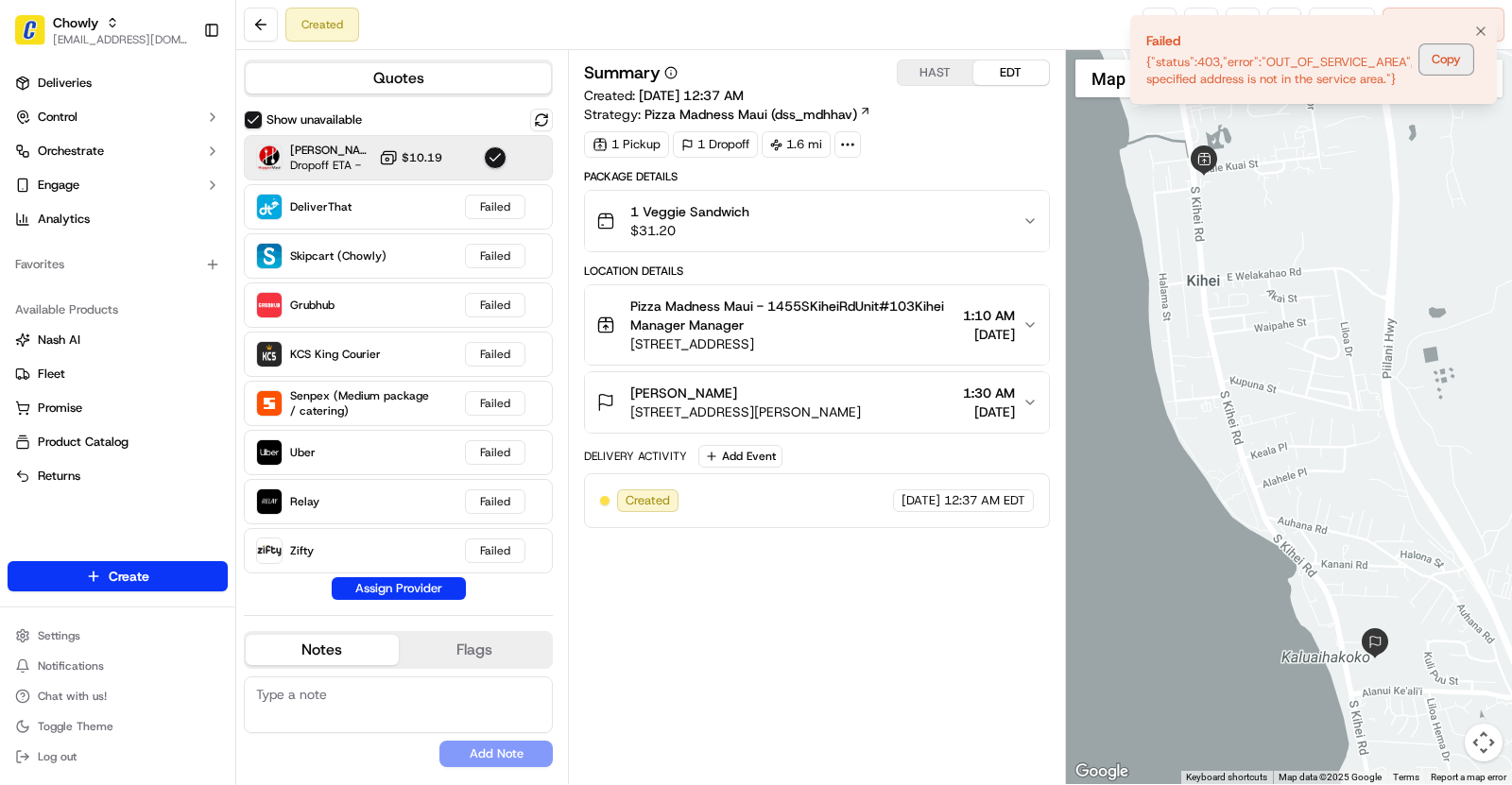
click at [1451, 59] on button "Copy" at bounding box center [1446, 59] width 54 height 30
click at [1061, 16] on div "Created Reassign Cancel Delivery" at bounding box center [873, 25] width 1275 height 50
click at [1480, 28] on icon "Notifications (F8)" at bounding box center [1480, 30] width 15 height 15
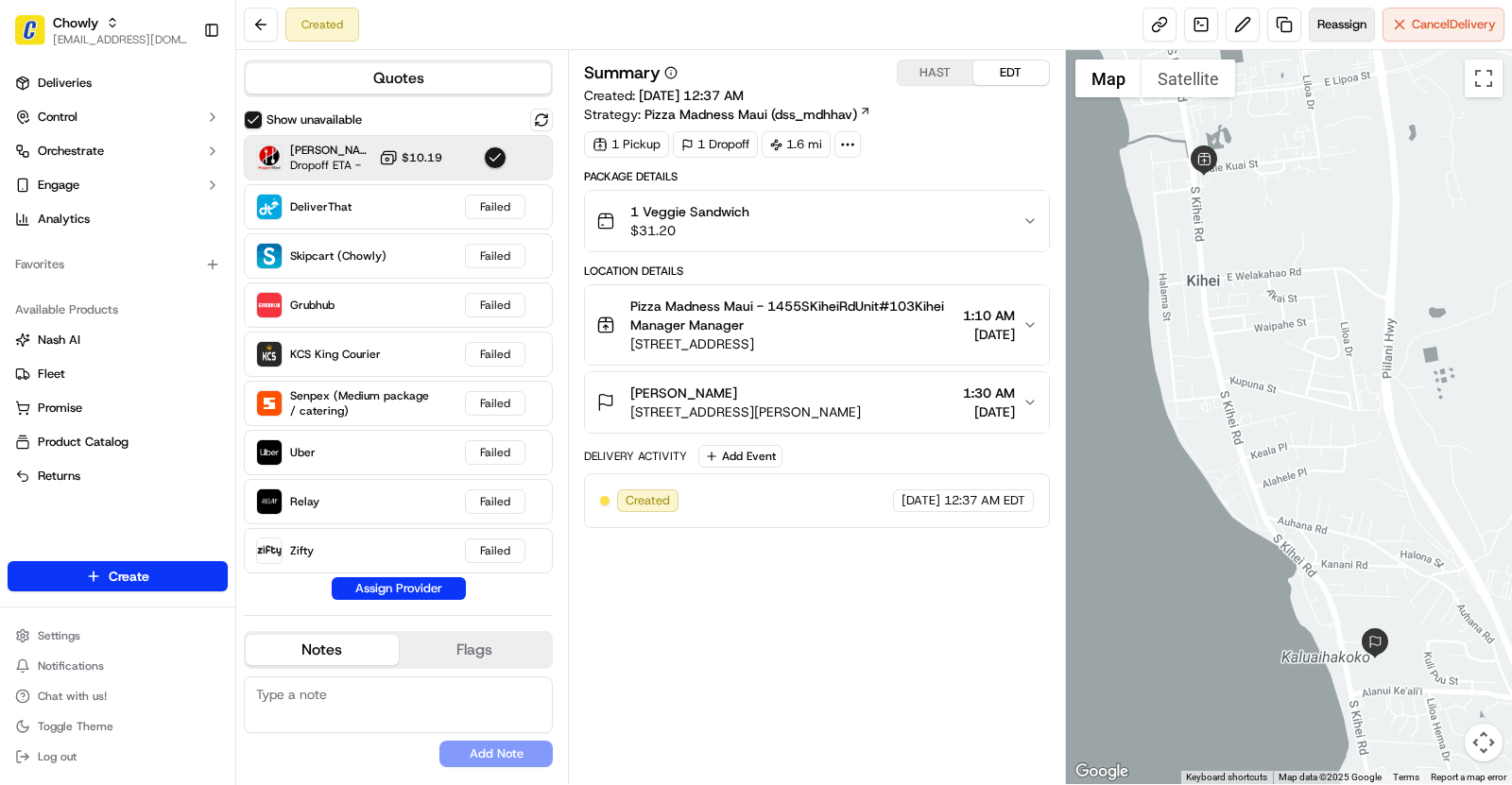
click at [1331, 20] on span "Reassign" at bounding box center [1342, 24] width 49 height 17
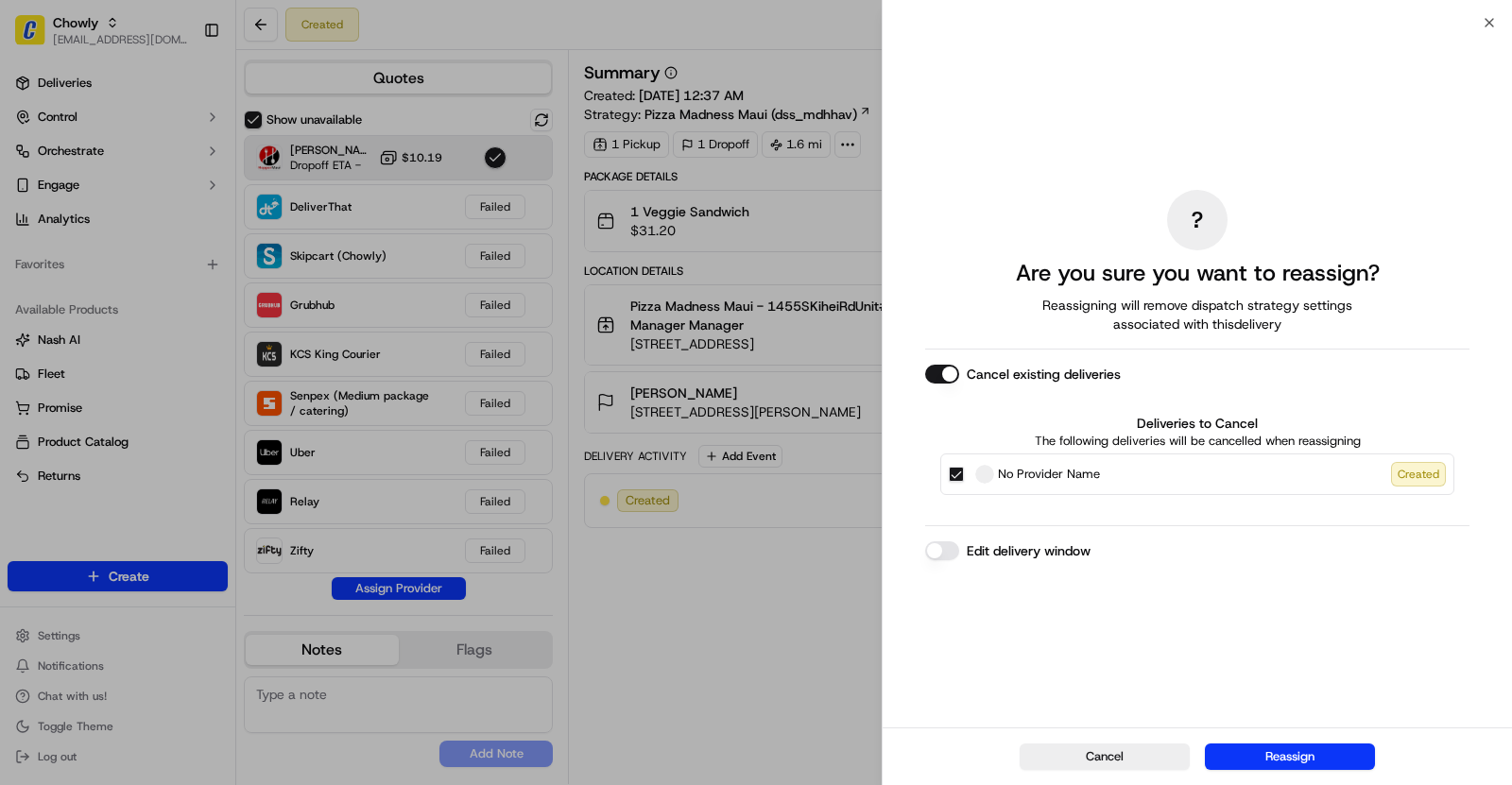
click at [946, 377] on button "Cancel existing deliveries" at bounding box center [942, 373] width 34 height 19
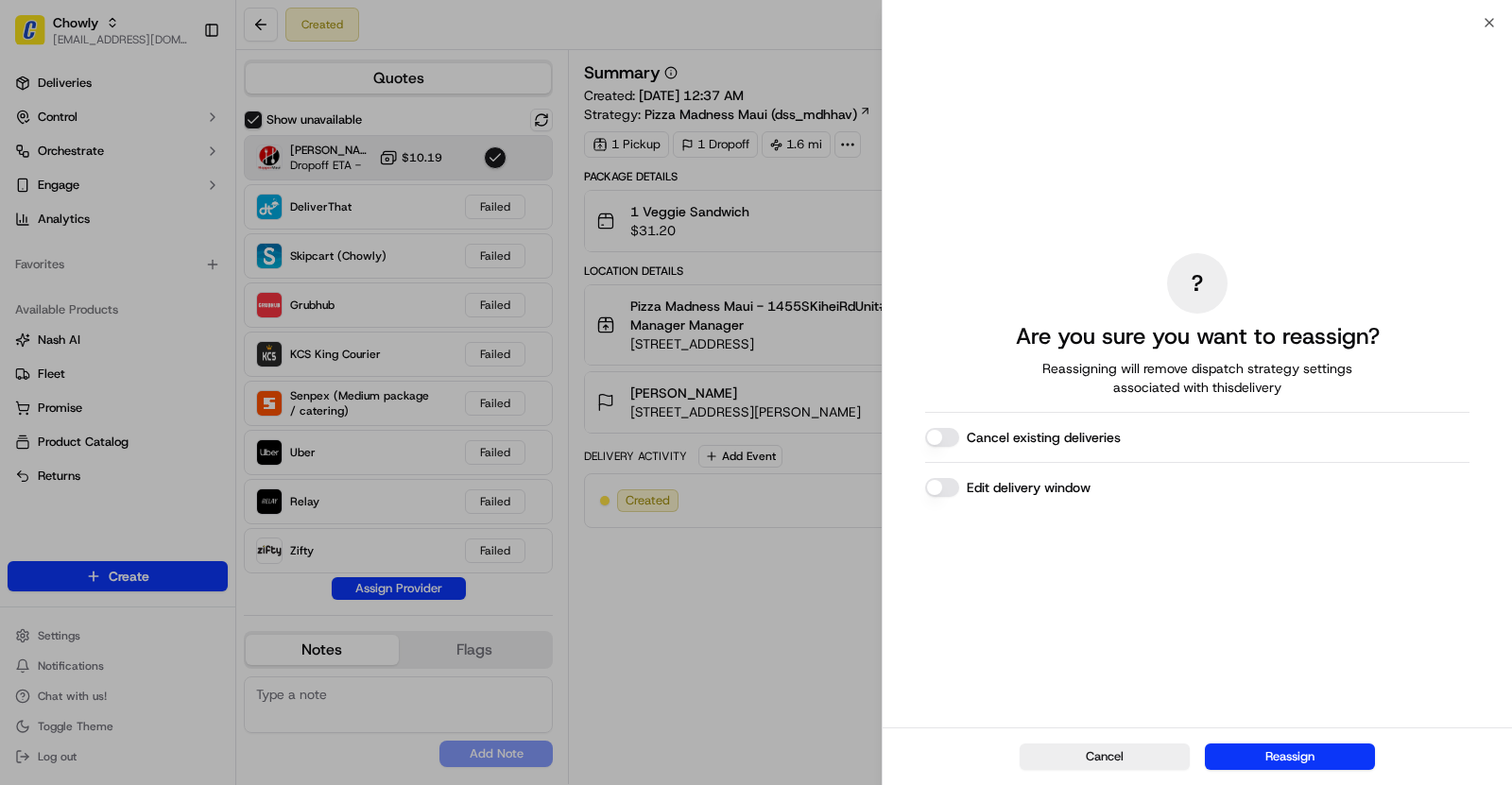
click at [942, 493] on button "Edit delivery window" at bounding box center [942, 487] width 34 height 19
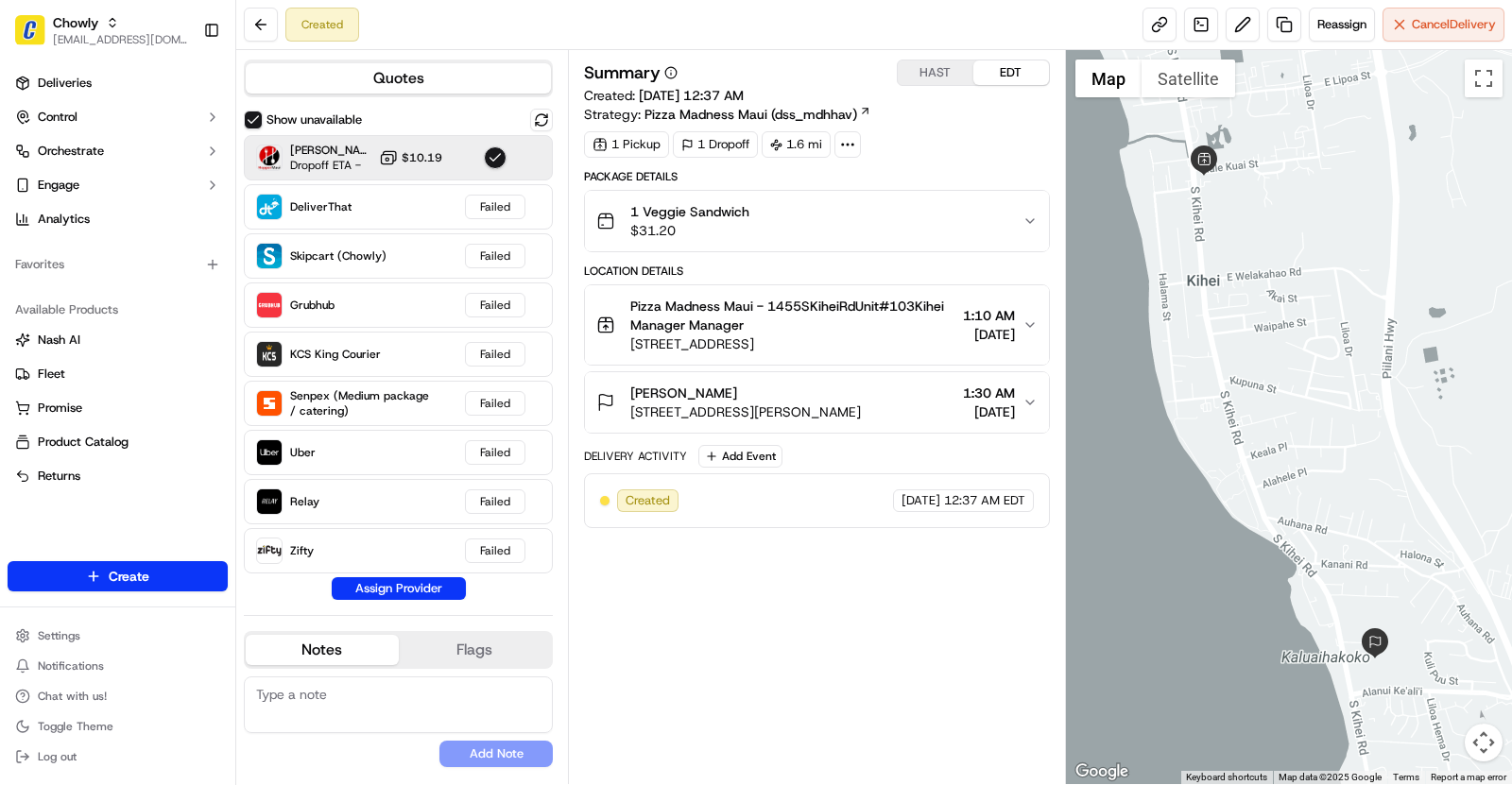
click at [975, 403] on span "[DATE]" at bounding box center [988, 412] width 52 height 19
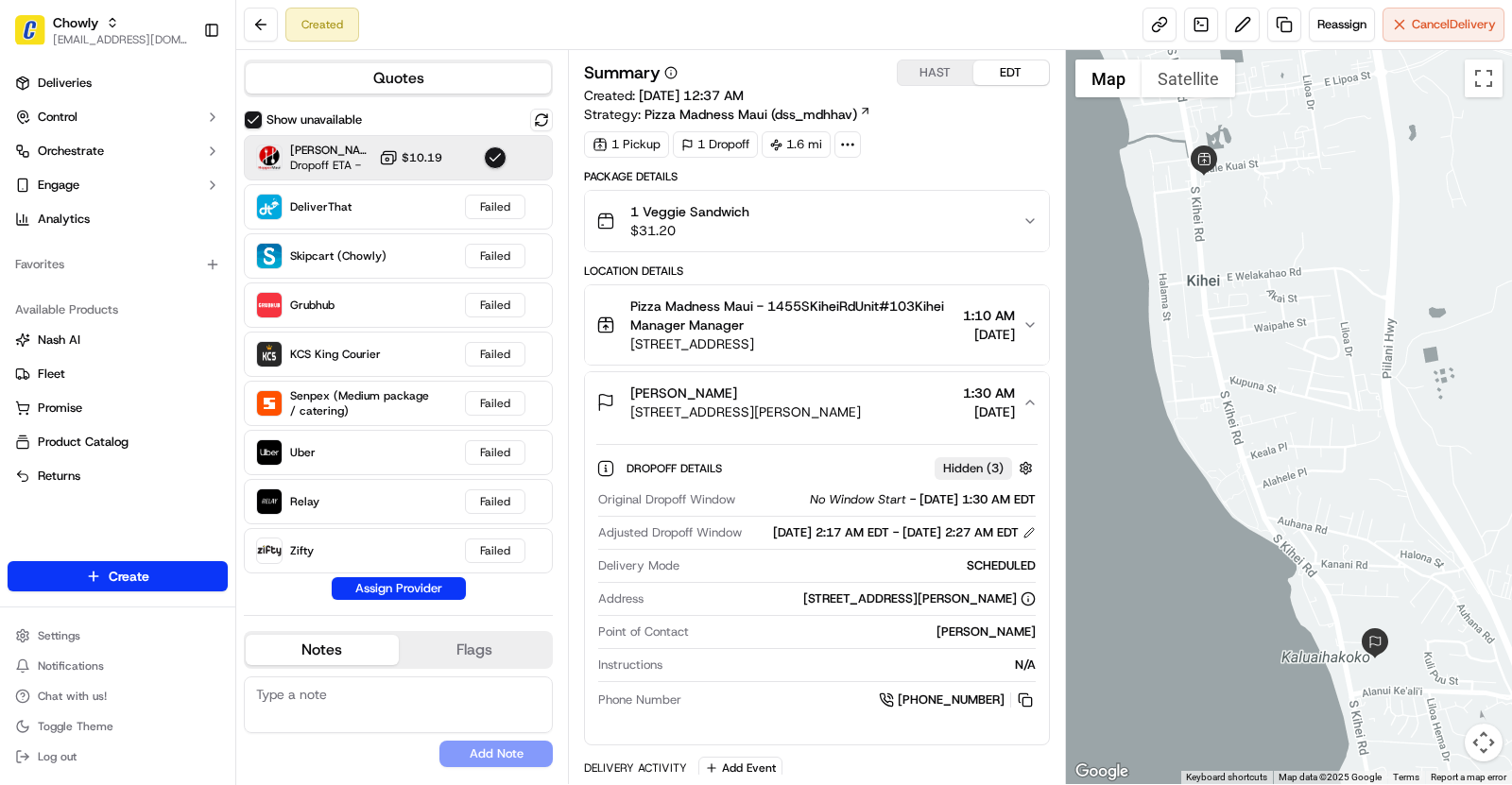
click at [871, 541] on div "09/19/2025 2:17 AM EDT - 09/19/2025 2:27 AM EDT" at bounding box center [904, 533] width 262 height 17
click at [869, 532] on div "09/19/2025 2:17 AM EDT - 09/19/2025 2:27 AM EDT" at bounding box center [904, 533] width 262 height 17
click at [1327, 25] on span "Reassign" at bounding box center [1342, 24] width 49 height 17
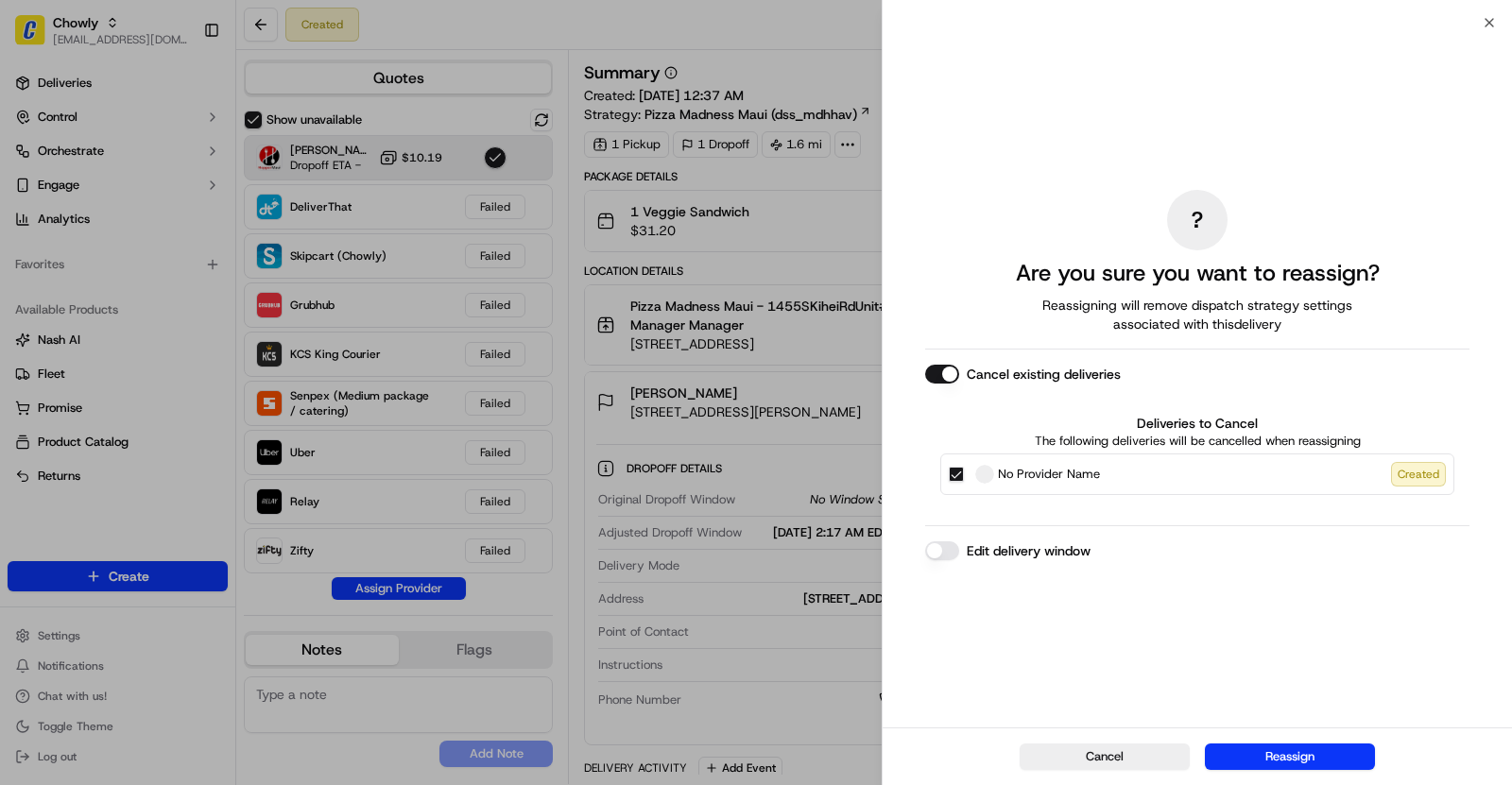
click at [935, 382] on button "Cancel existing deliveries" at bounding box center [942, 373] width 34 height 19
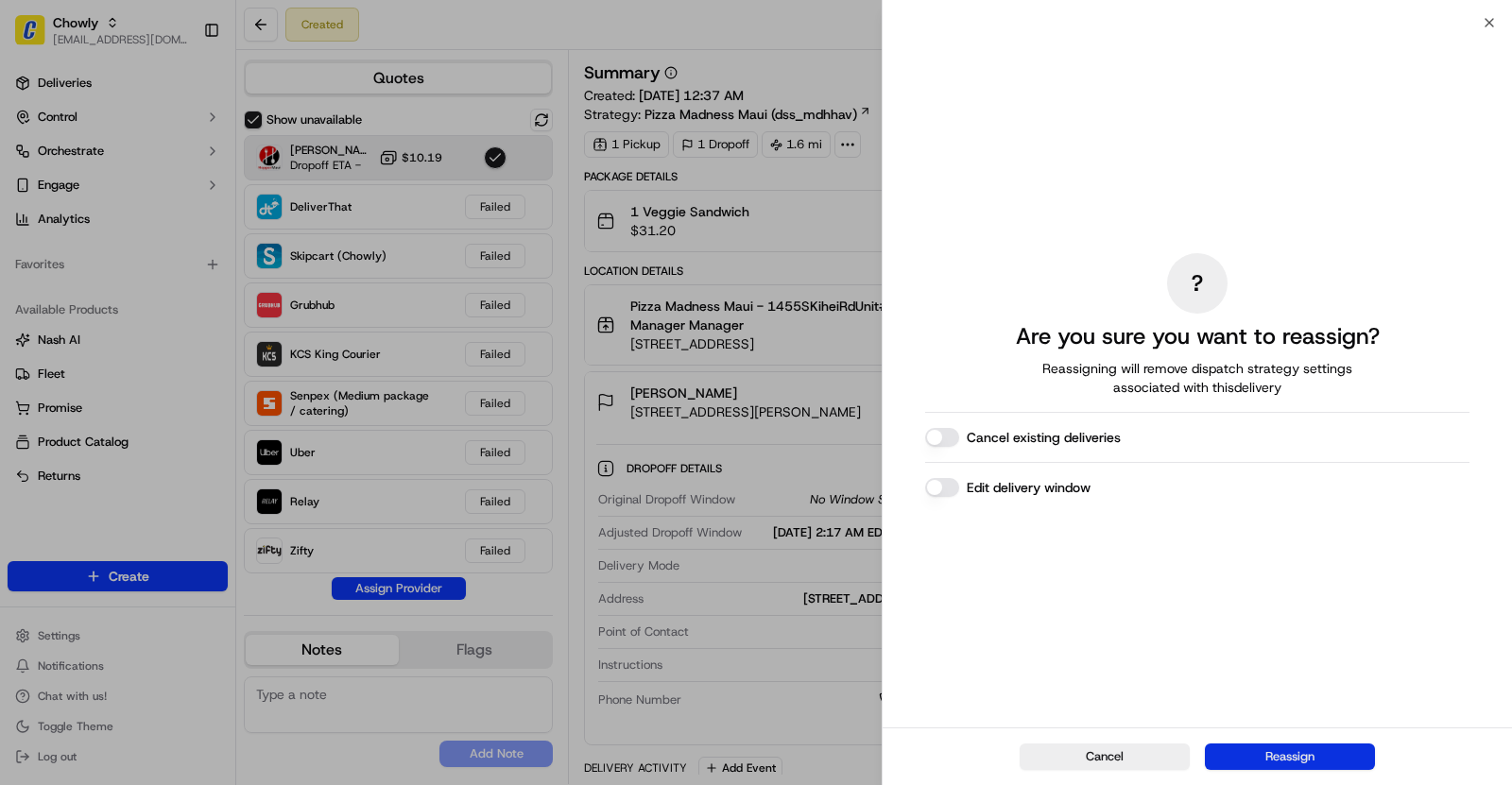
click at [1268, 767] on button "Reassign" at bounding box center [1289, 757] width 170 height 27
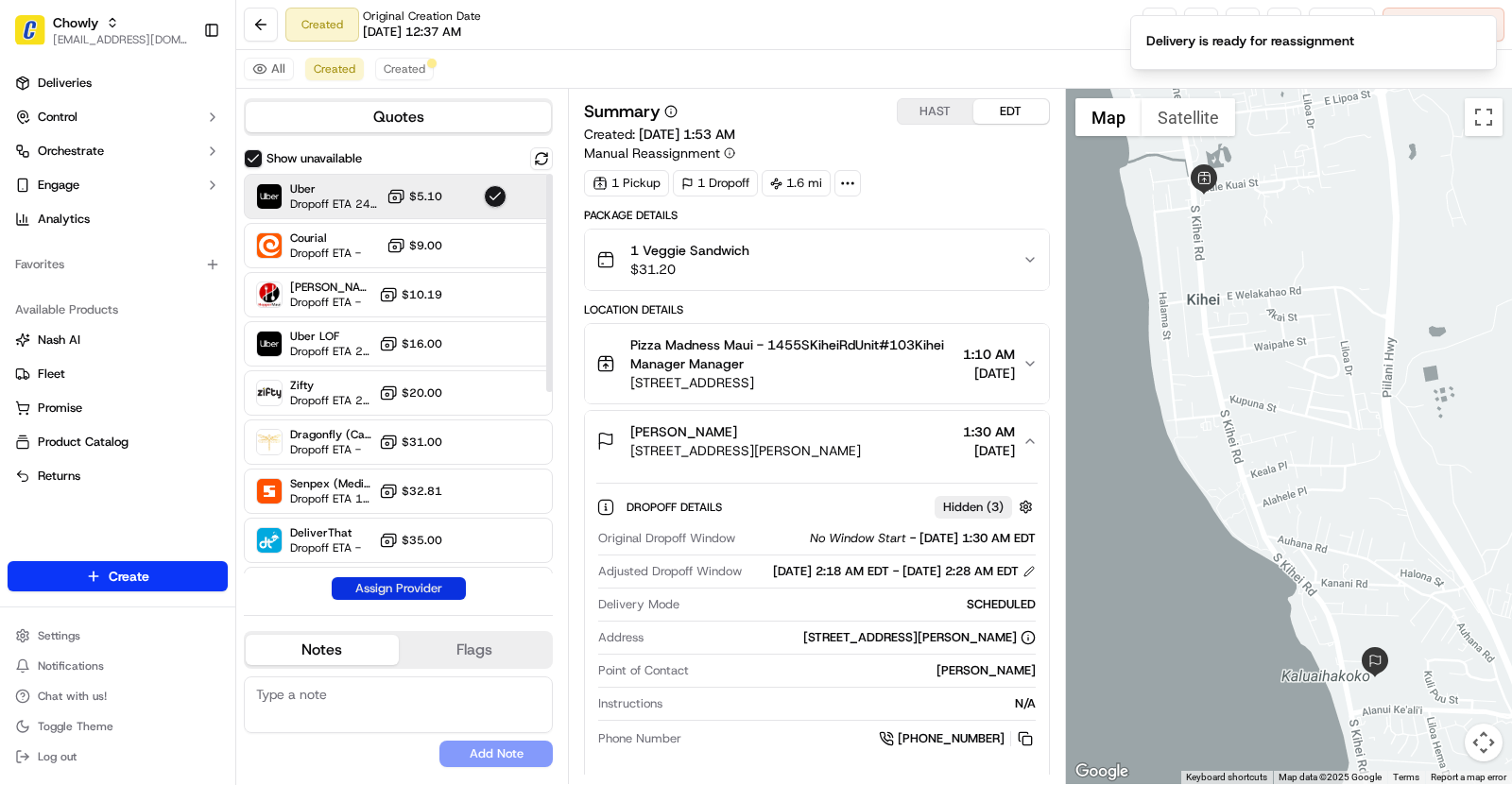
click at [405, 588] on button "Assign Provider" at bounding box center [399, 589] width 135 height 23
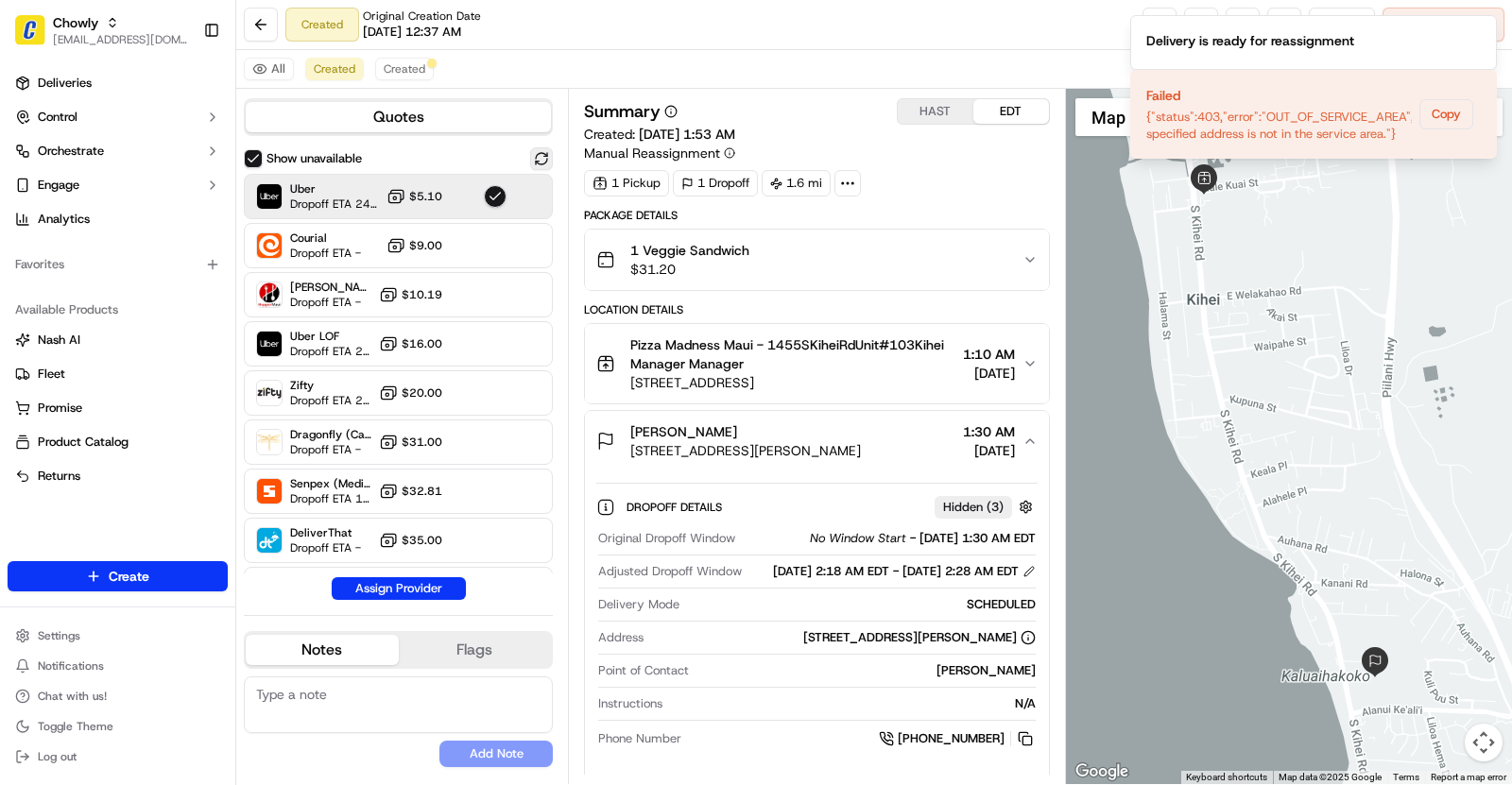
click at [537, 160] on button at bounding box center [541, 158] width 23 height 23
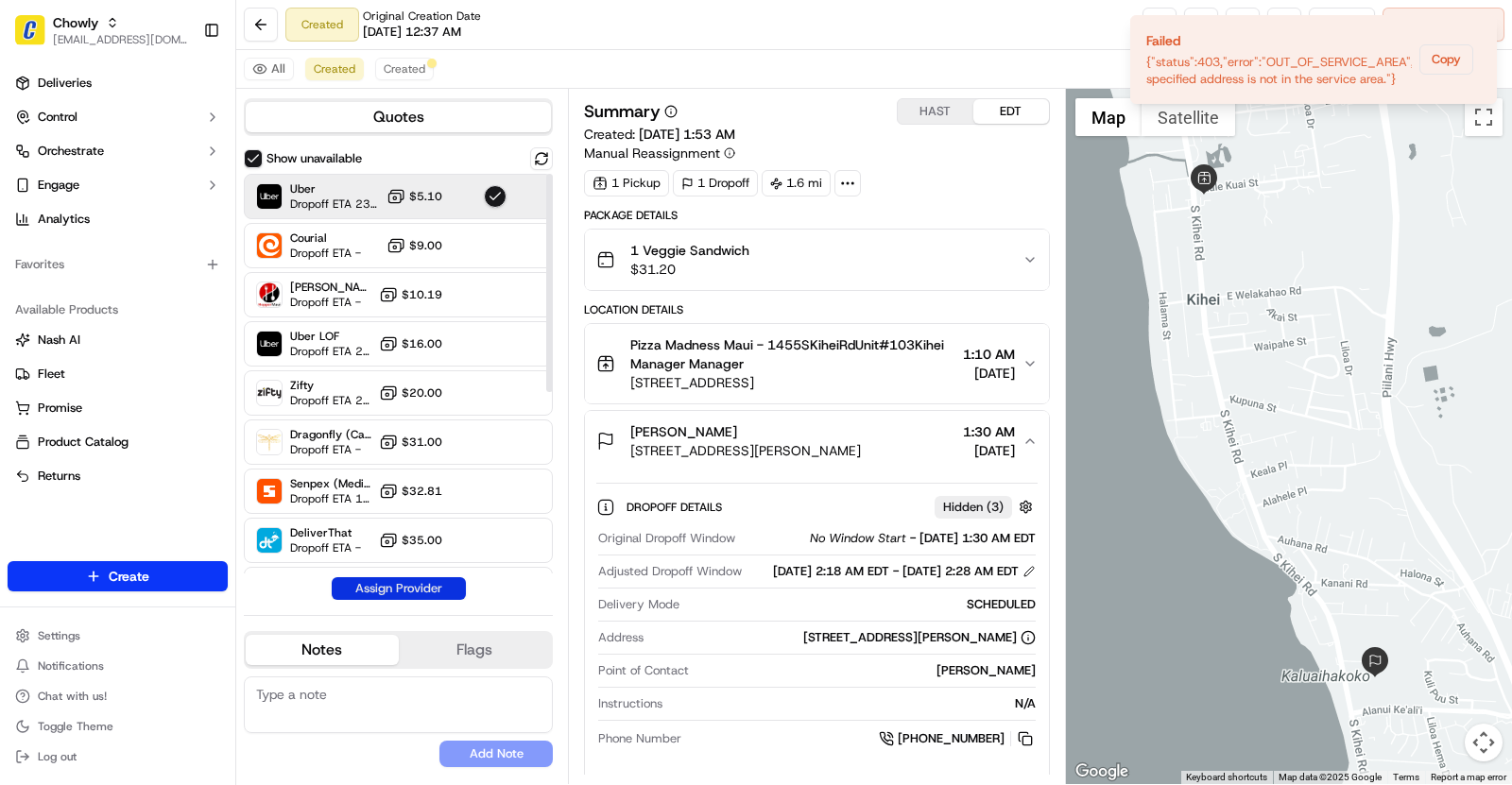
click at [416, 584] on button "Assign Provider" at bounding box center [399, 589] width 135 height 23
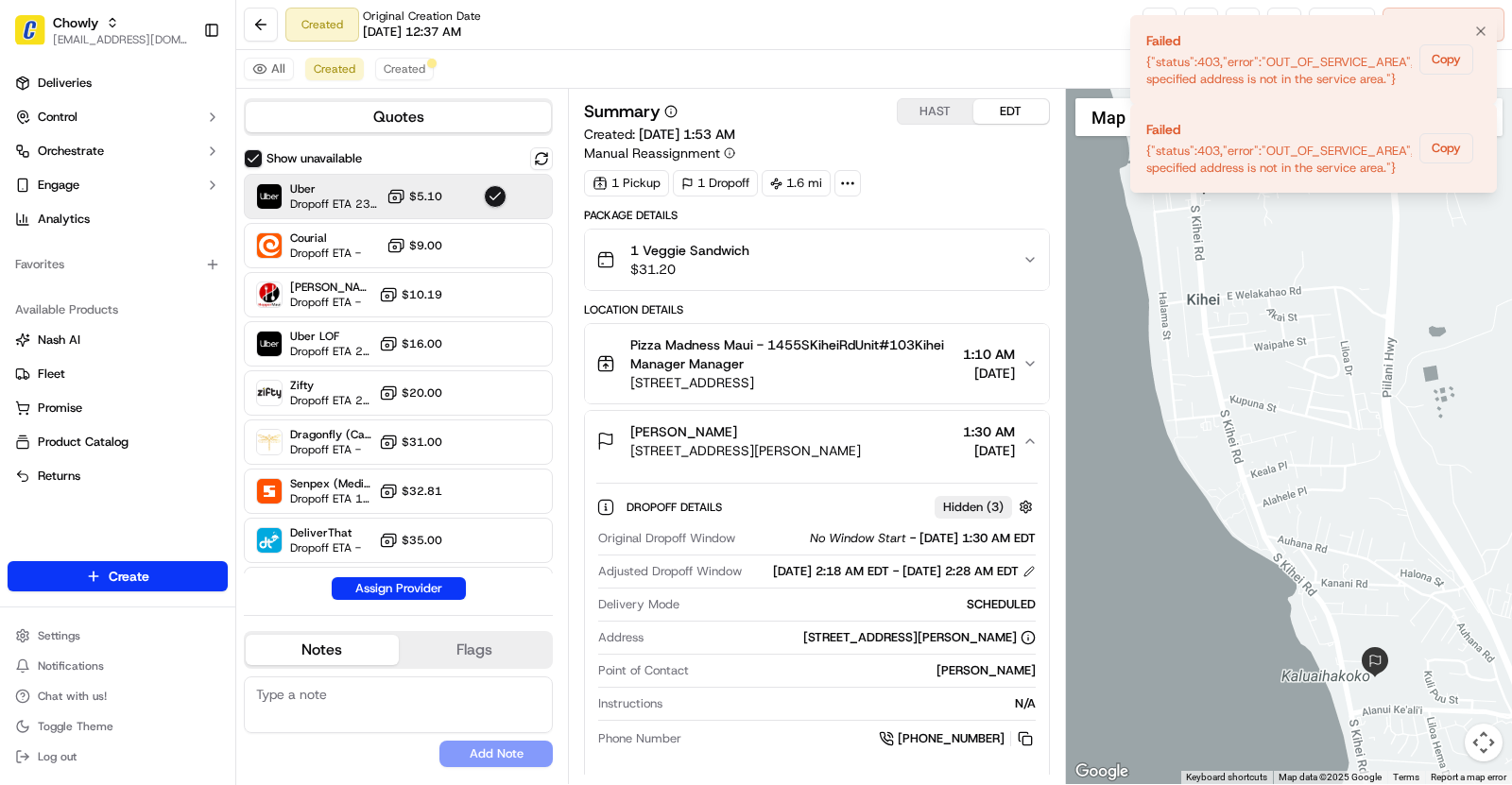
click at [1287, 77] on div "{"status":403,"error":"OUT_OF_SERVICE_AREA","description":"The specified addres…" at bounding box center [1279, 71] width 265 height 34
click at [1454, 148] on button "Copy" at bounding box center [1446, 148] width 54 height 30
